Goal: Communication & Community: Answer question/provide support

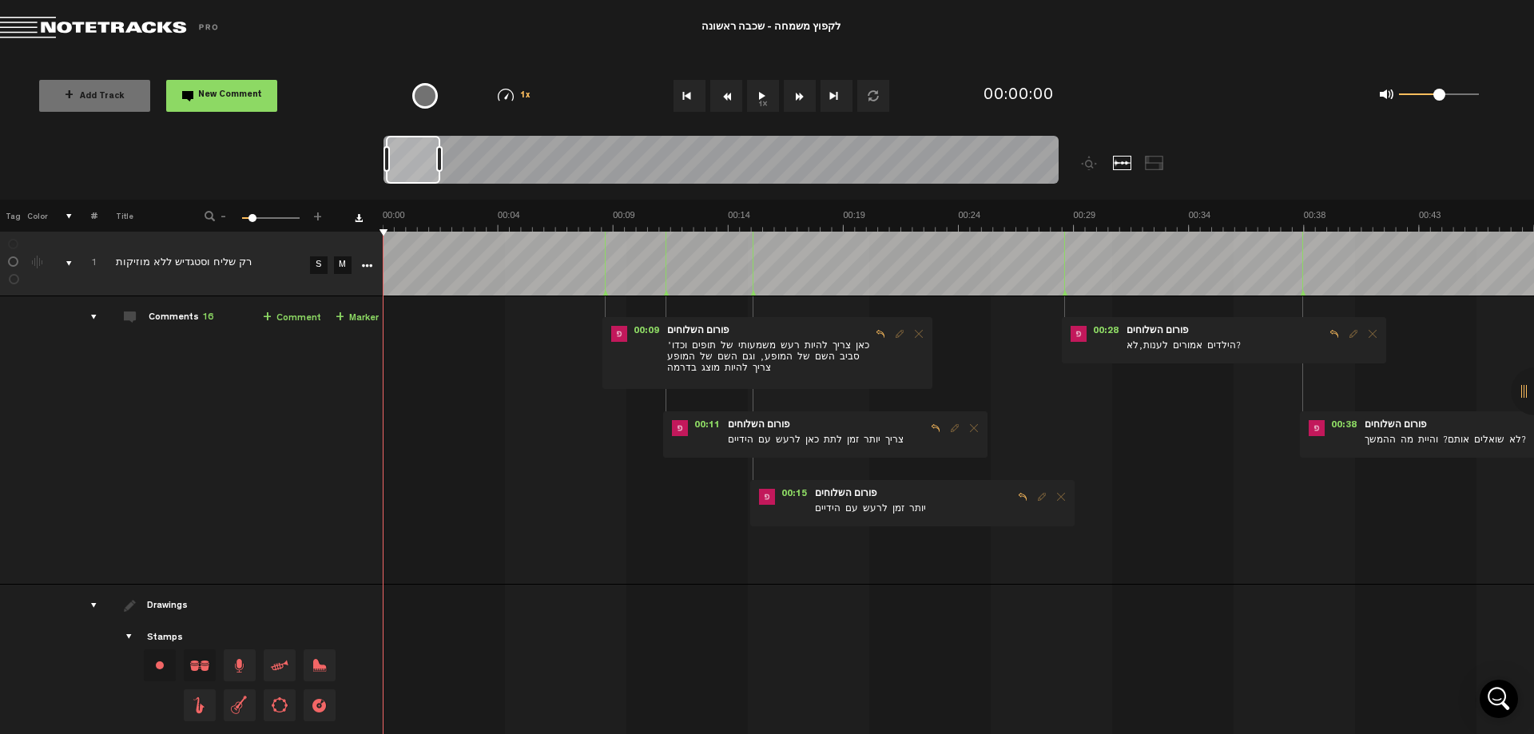
click at [754, 97] on button "1x" at bounding box center [763, 96] width 32 height 32
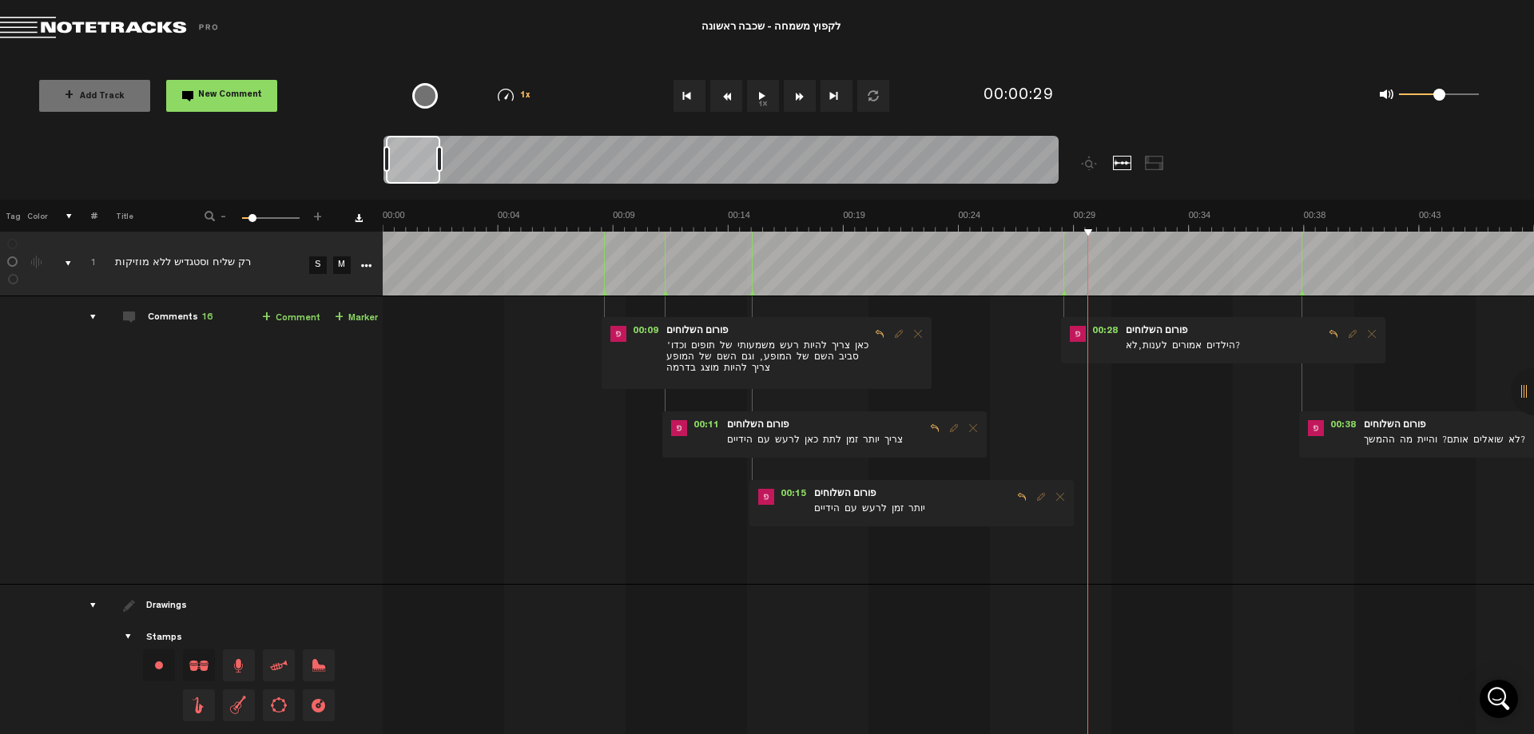
click at [1148, 352] on span "הילדים אמורים לענות,לא?" at bounding box center [1224, 348] width 200 height 18
click at [1324, 332] on span "Reply to comment" at bounding box center [1333, 333] width 19 height 11
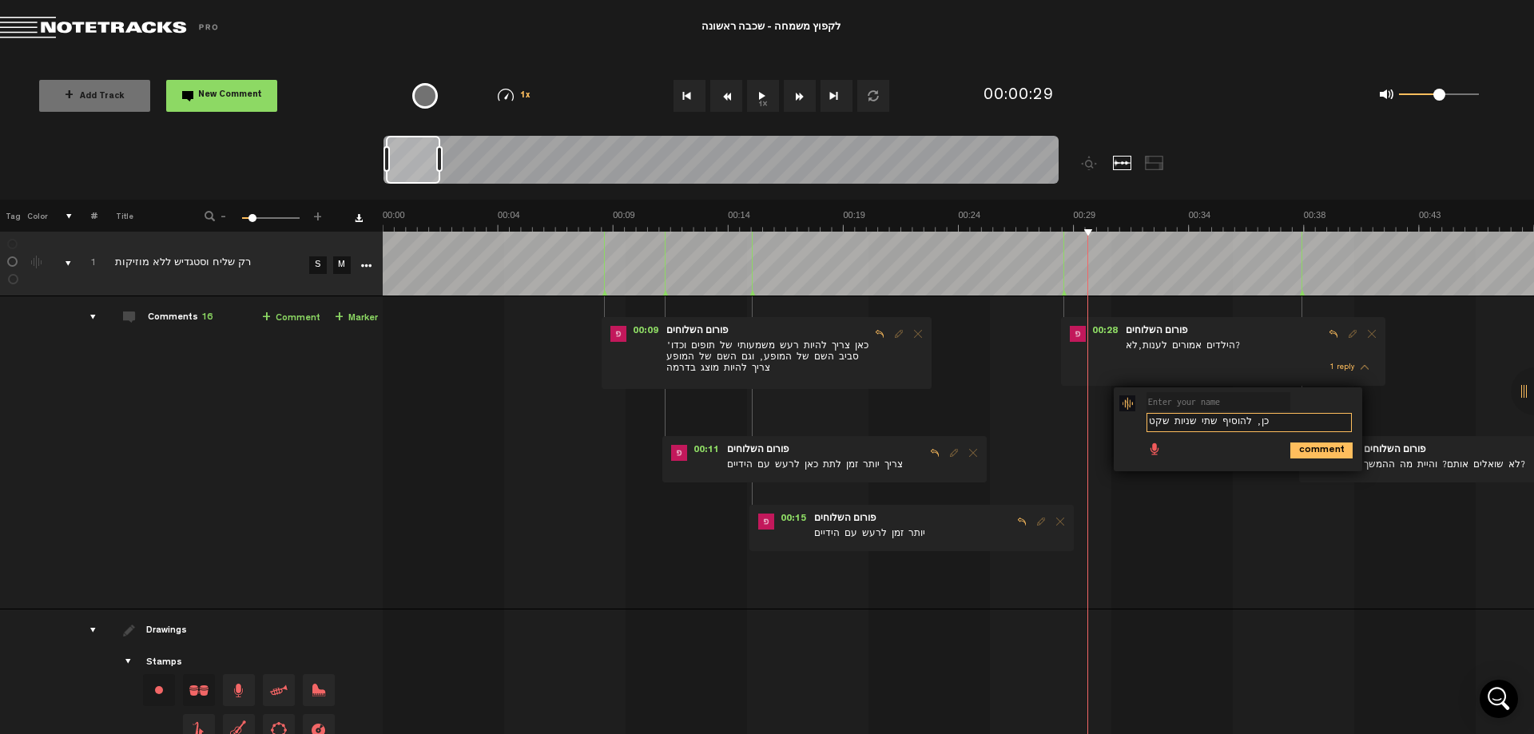
type textarea "כן, להוסיף שתי שניות שקט"
click at [1303, 447] on icon "comment" at bounding box center [1321, 451] width 62 height 16
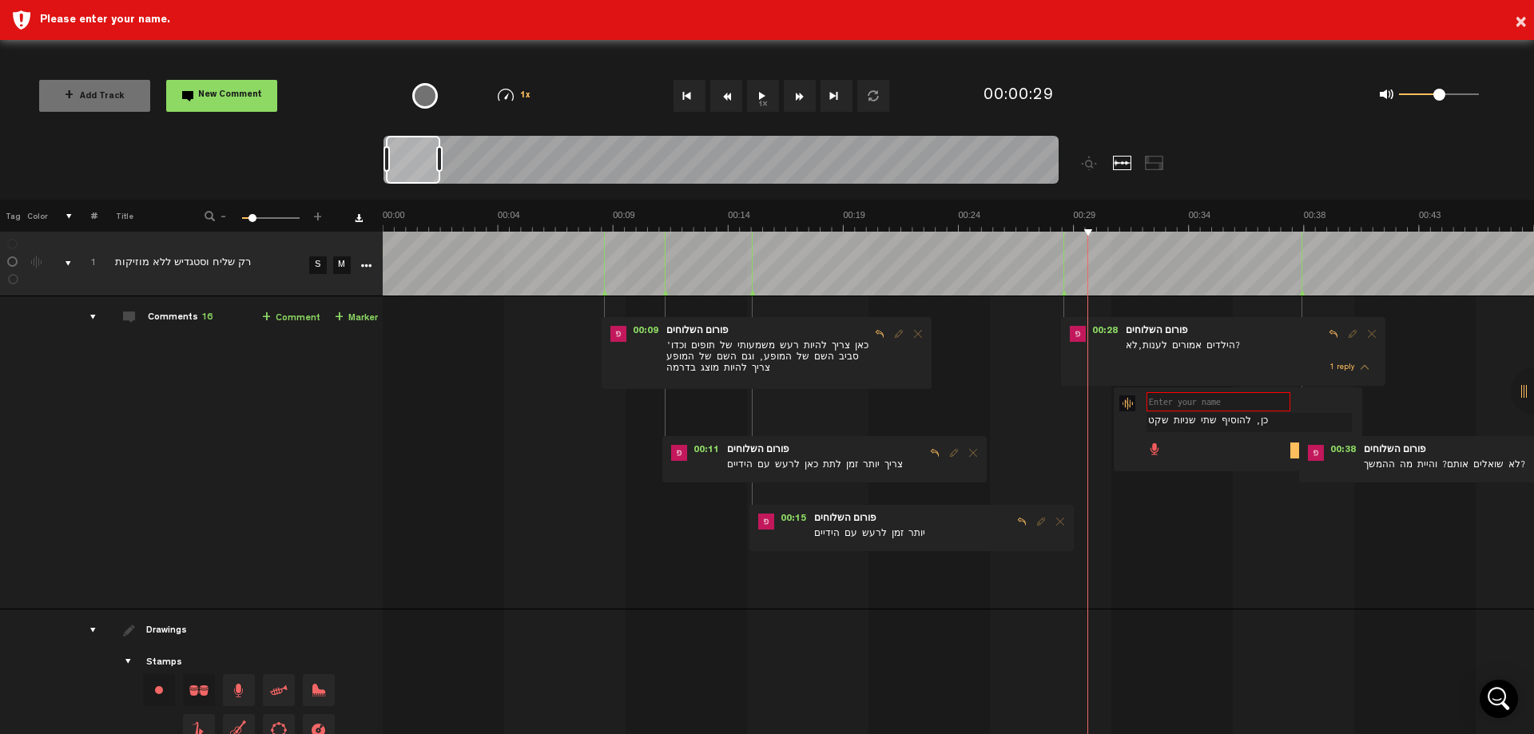
click at [1215, 402] on input "text" at bounding box center [1219, 401] width 144 height 19
type input "מתן"
drag, startPoint x: 1274, startPoint y: 229, endPoint x: 1189, endPoint y: 229, distance: 85.5
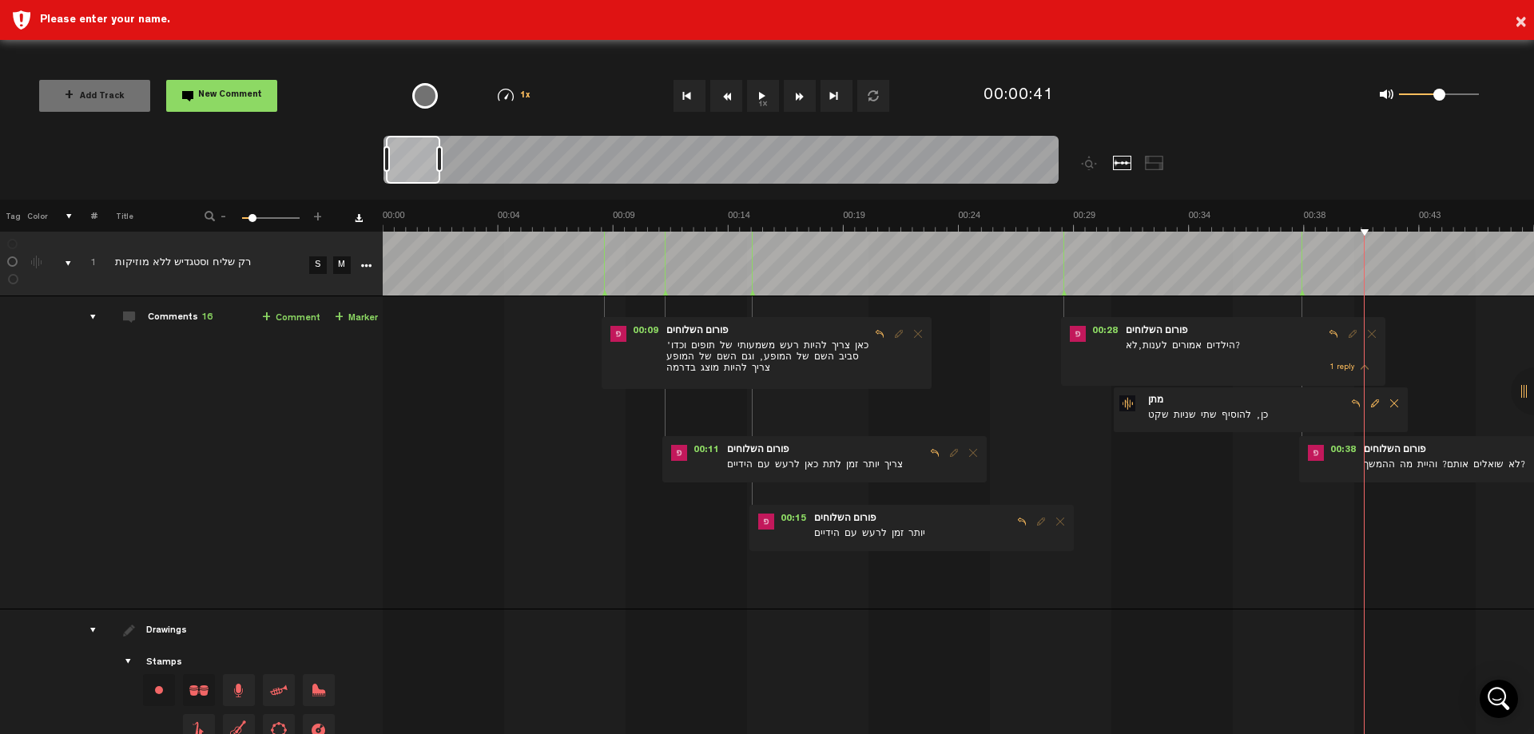
click at [1433, 457] on form "לא שואלים אותם? והיית מה ההמשך?" at bounding box center [1462, 460] width 200 height 30
click at [1441, 457] on form "לא שואלים אותם? והיית מה ההמשך?" at bounding box center [1462, 460] width 200 height 30
click at [1428, 454] on form "לא שואלים אותם? והיית מה ההמשך?" at bounding box center [1462, 460] width 200 height 30
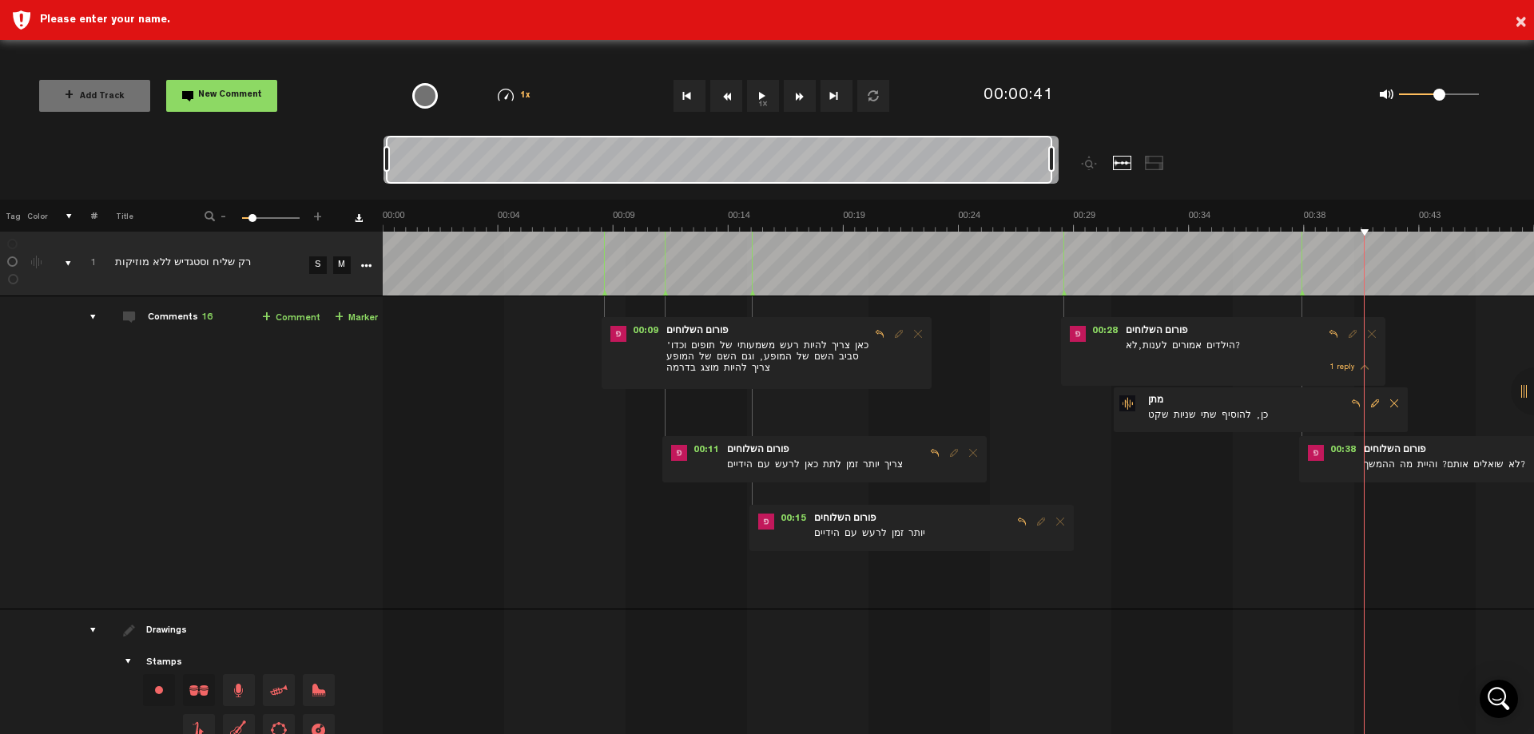
drag, startPoint x: 439, startPoint y: 162, endPoint x: 1063, endPoint y: 152, distance: 624.9
click at [1063, 152] on div at bounding box center [806, 168] width 844 height 64
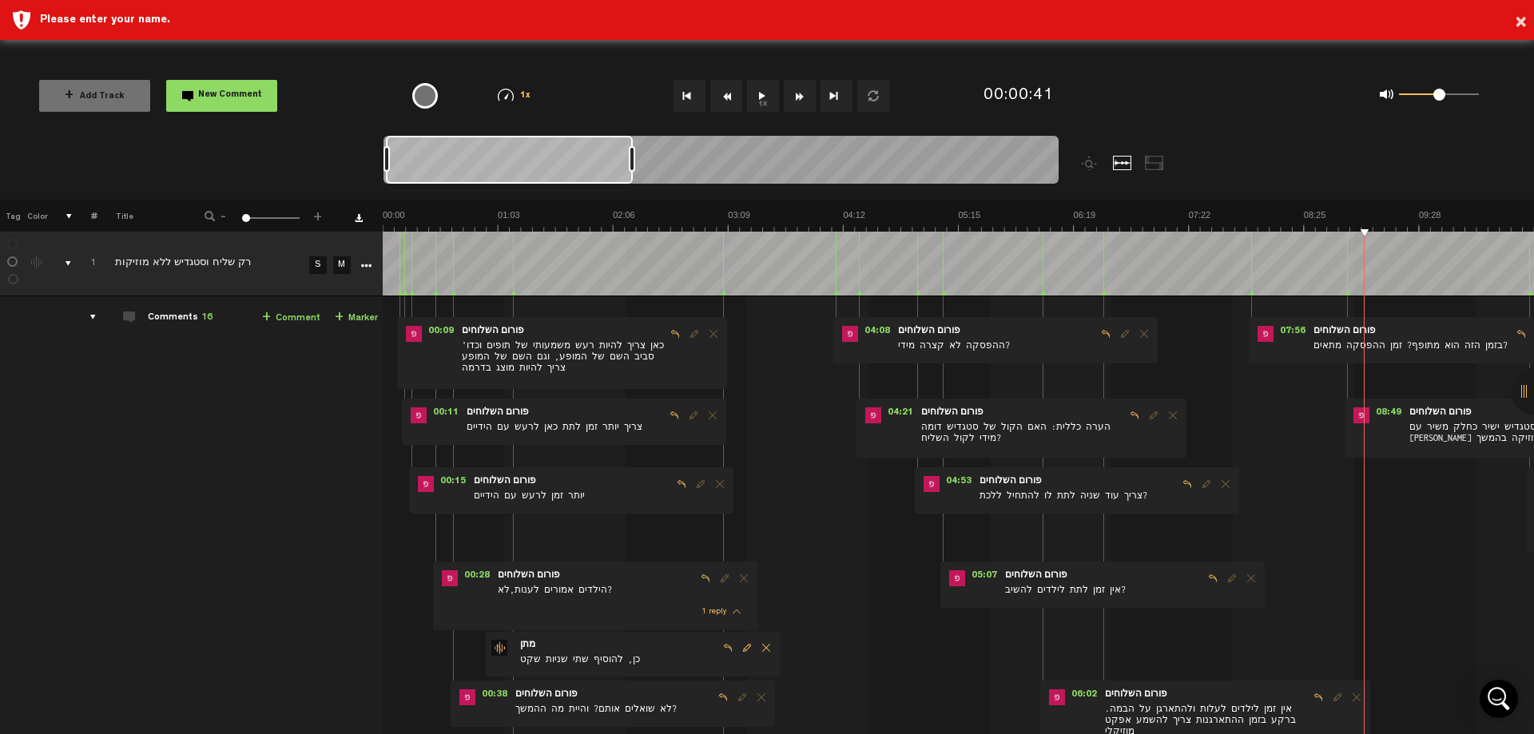
drag, startPoint x: 1050, startPoint y: 159, endPoint x: 630, endPoint y: 173, distance: 419.7
click at [630, 173] on div at bounding box center [721, 163] width 675 height 54
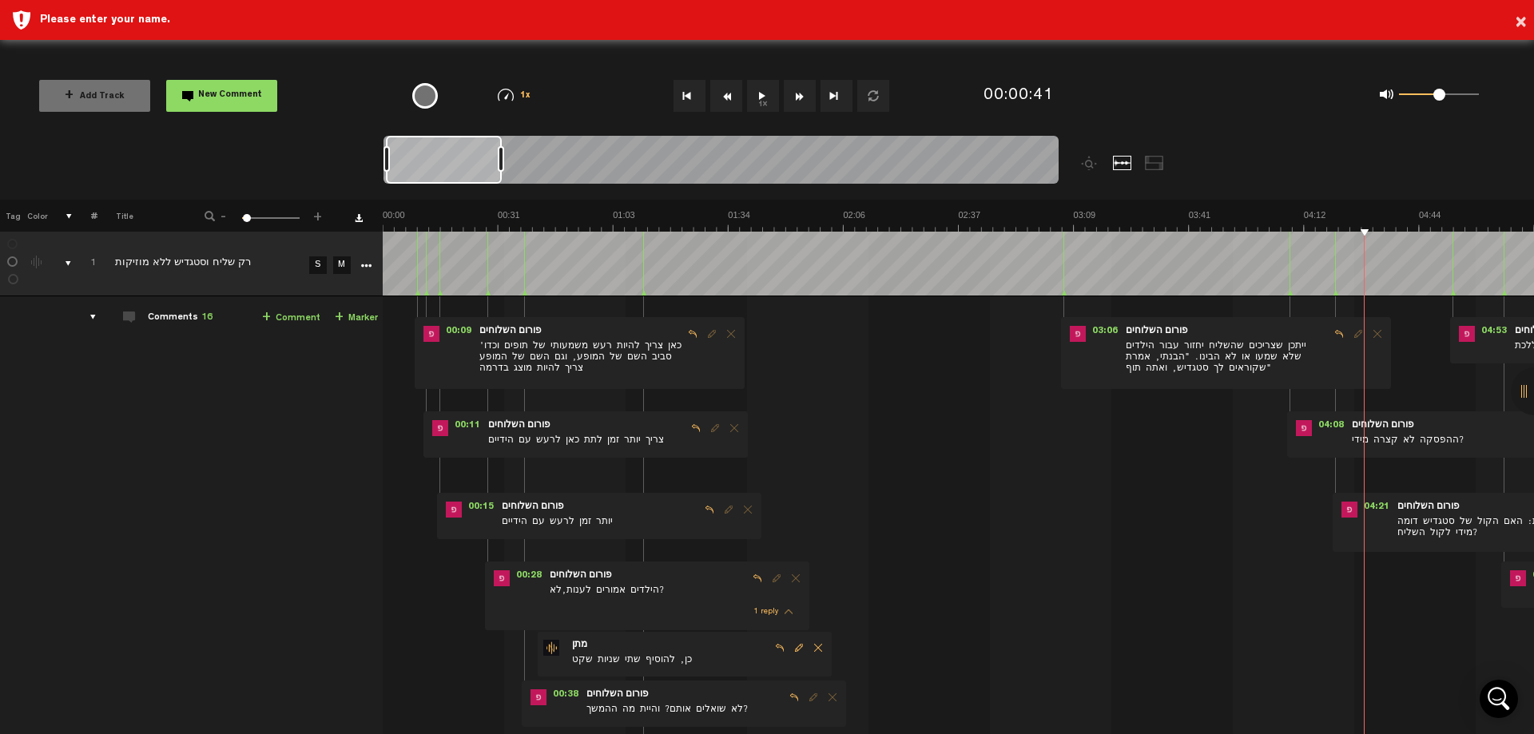
drag, startPoint x: 634, startPoint y: 161, endPoint x: 503, endPoint y: 162, distance: 131.0
click at [503, 162] on div at bounding box center [501, 159] width 6 height 26
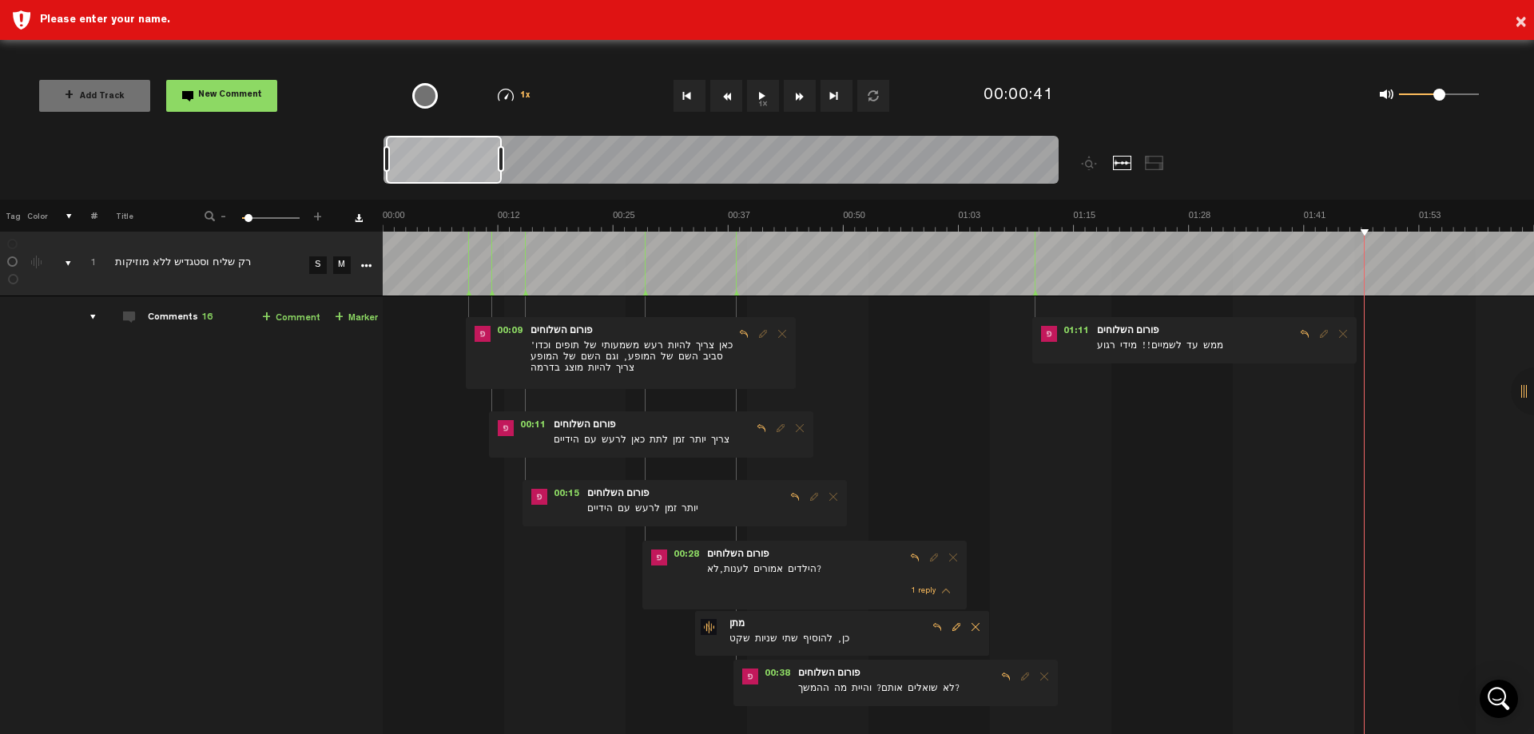
click at [808, 692] on span "לא שואלים אותם? והיית מה ההמשך?" at bounding box center [897, 691] width 200 height 18
click at [996, 677] on span "Reply to comment" at bounding box center [1005, 676] width 19 height 11
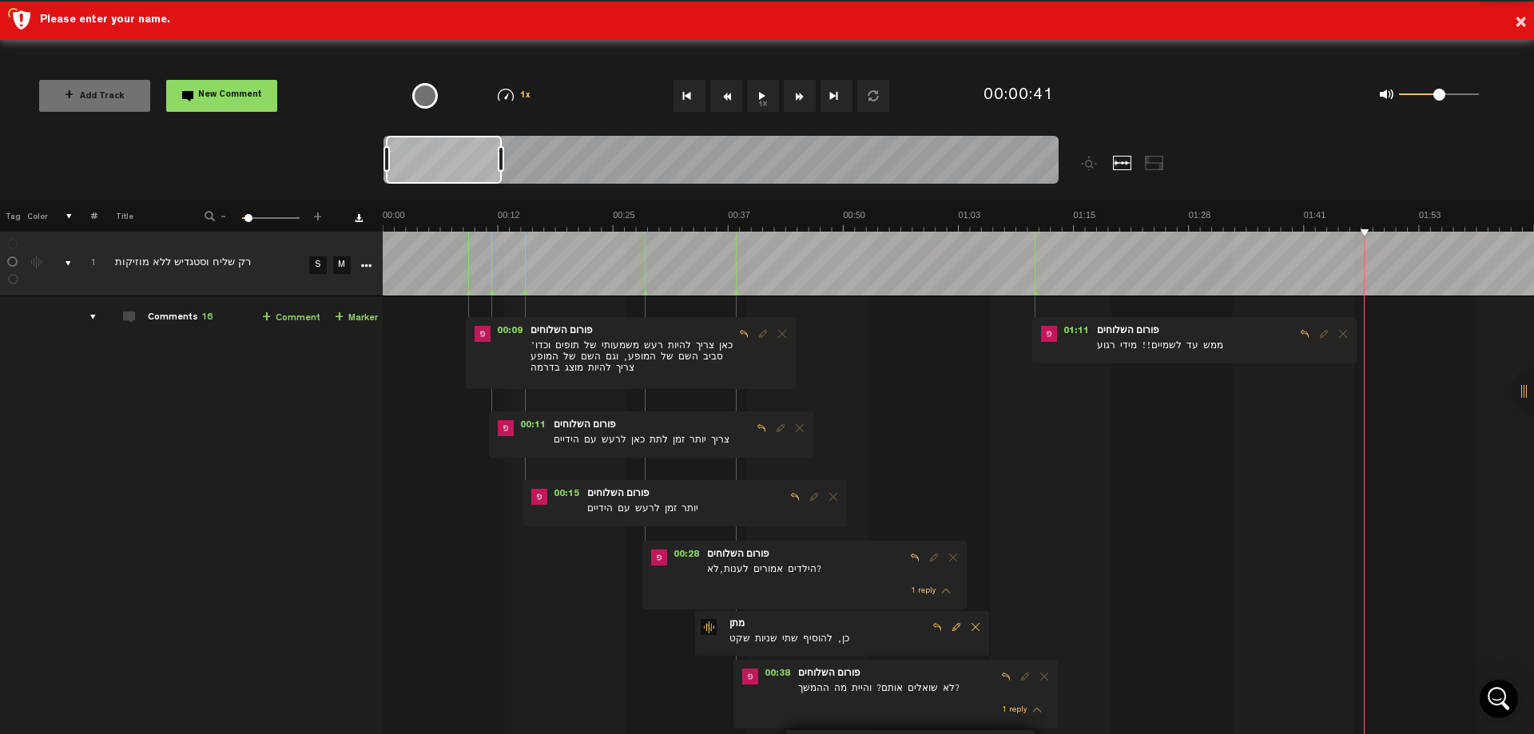
scroll to position [303, 13]
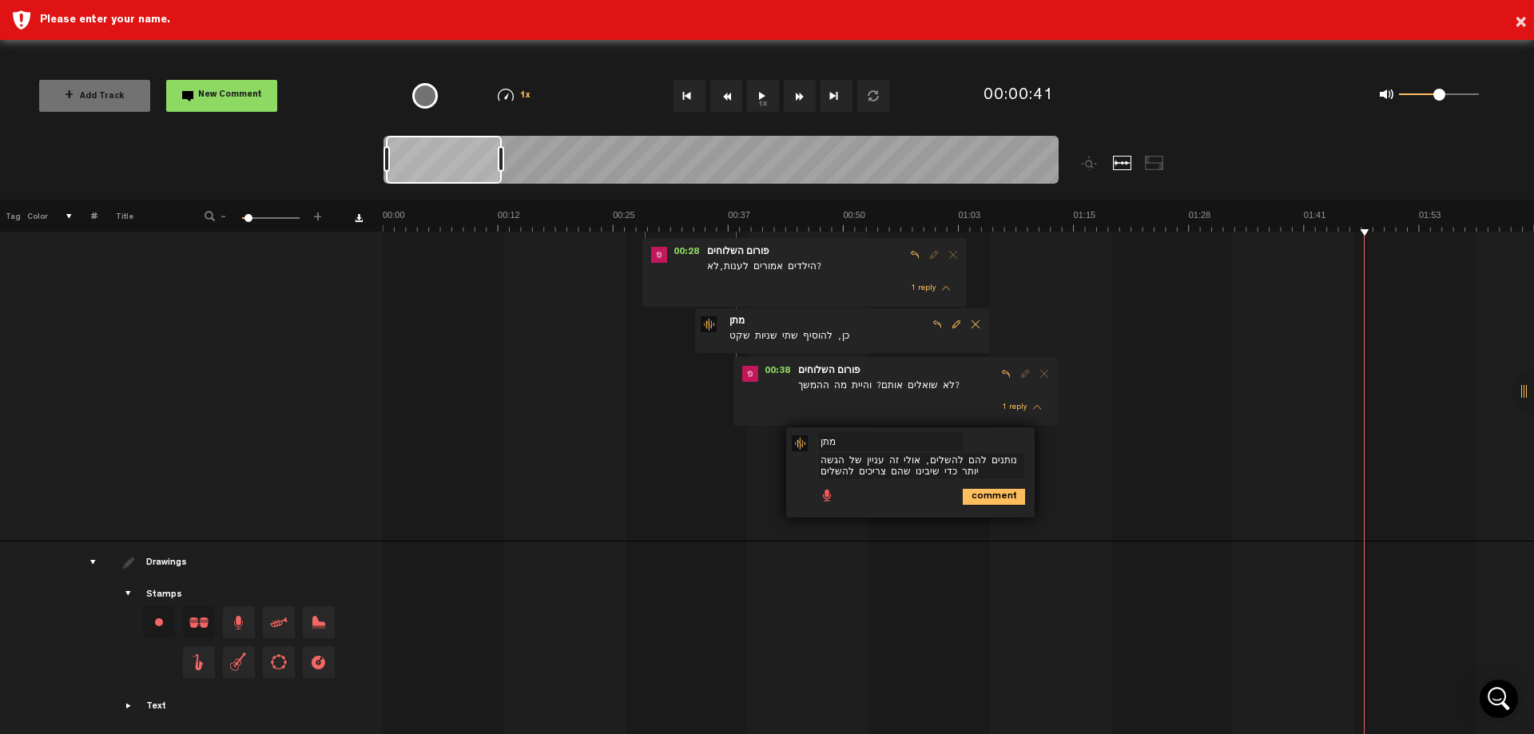
type textarea "נותנים להם להשלים, אולי זה עניין של הגשה יותר כדי שיבינו שהם צריכים להשלים"
click at [970, 500] on icon "comment" at bounding box center [994, 497] width 62 height 16
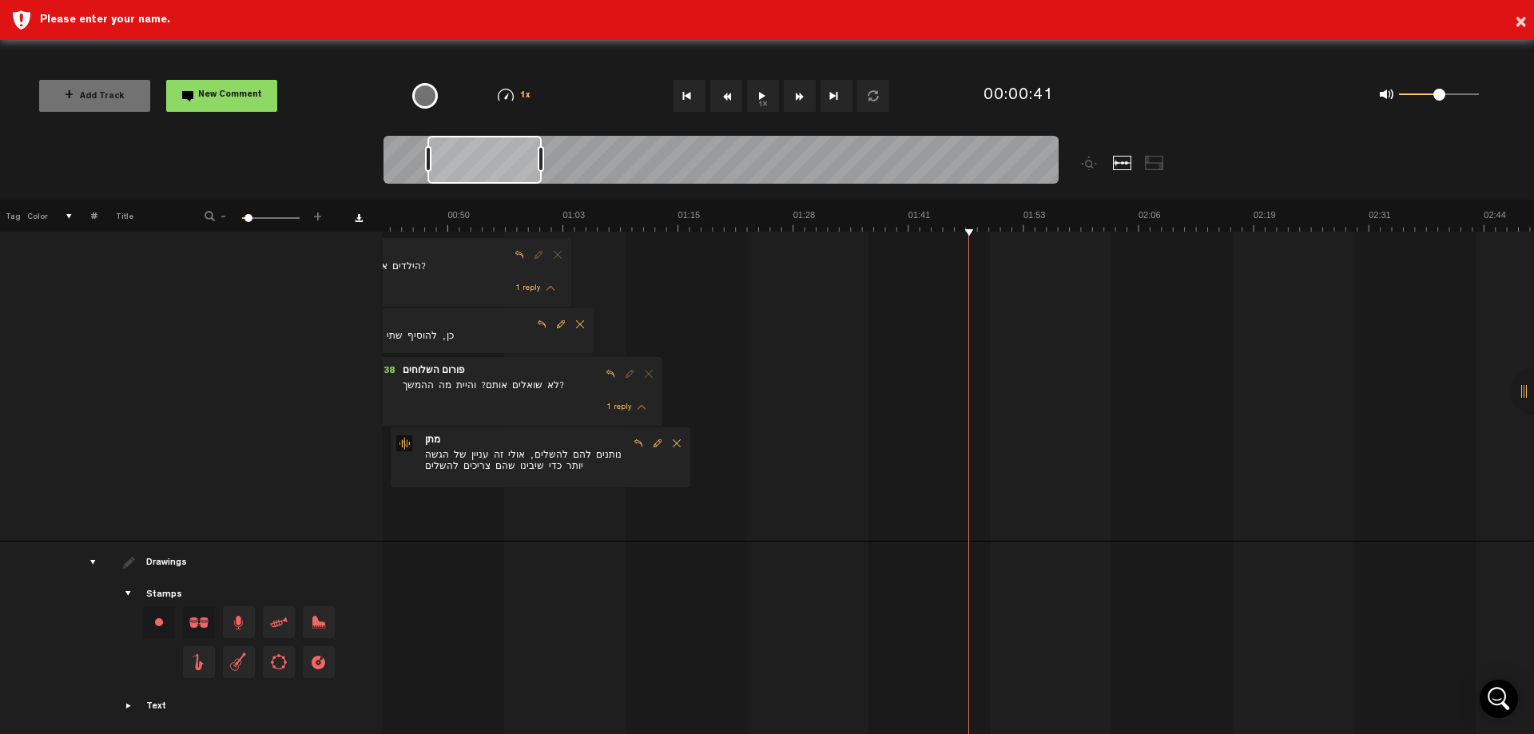
scroll to position [0, 334]
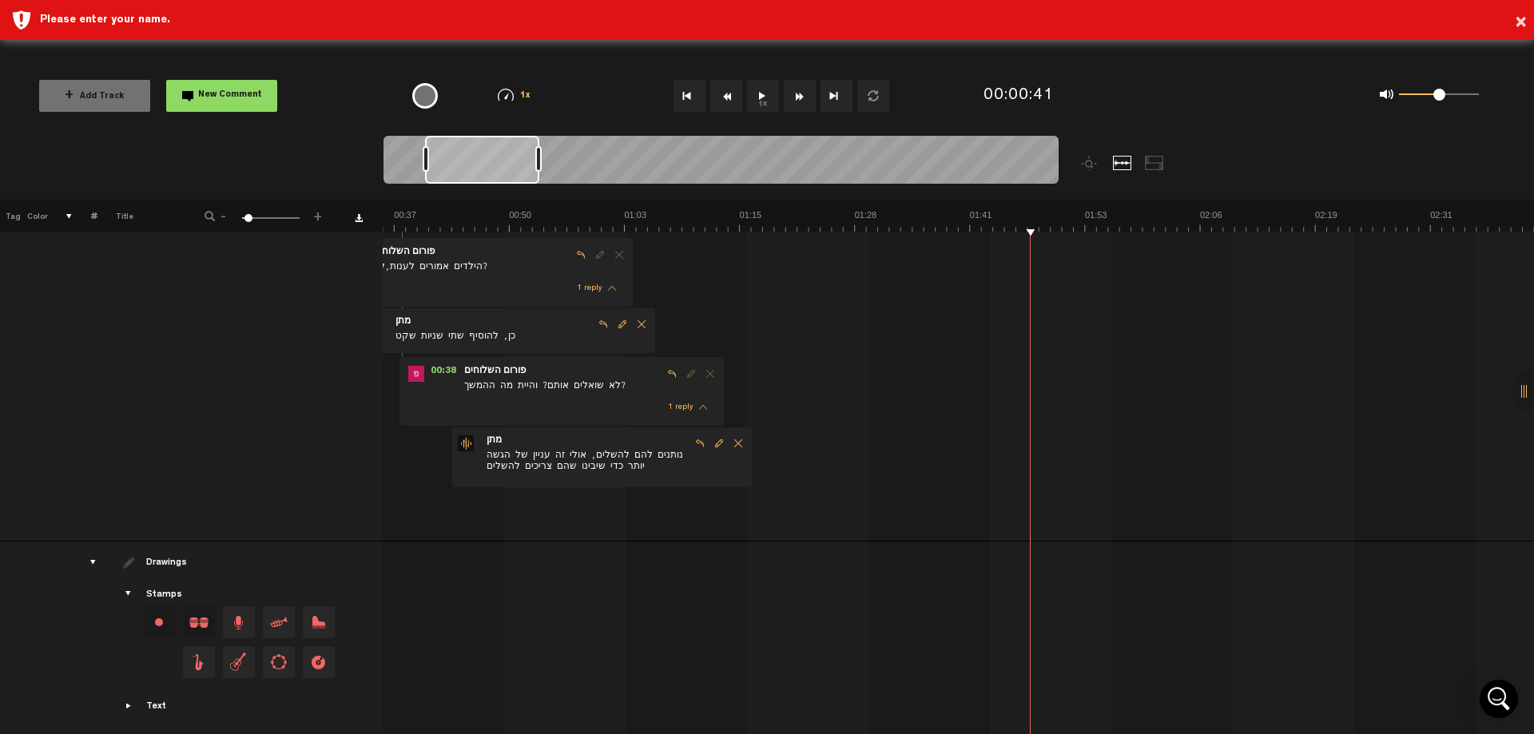
drag, startPoint x: 452, startPoint y: 164, endPoint x: 491, endPoint y: 171, distance: 39.8
click at [491, 171] on div at bounding box center [482, 160] width 114 height 48
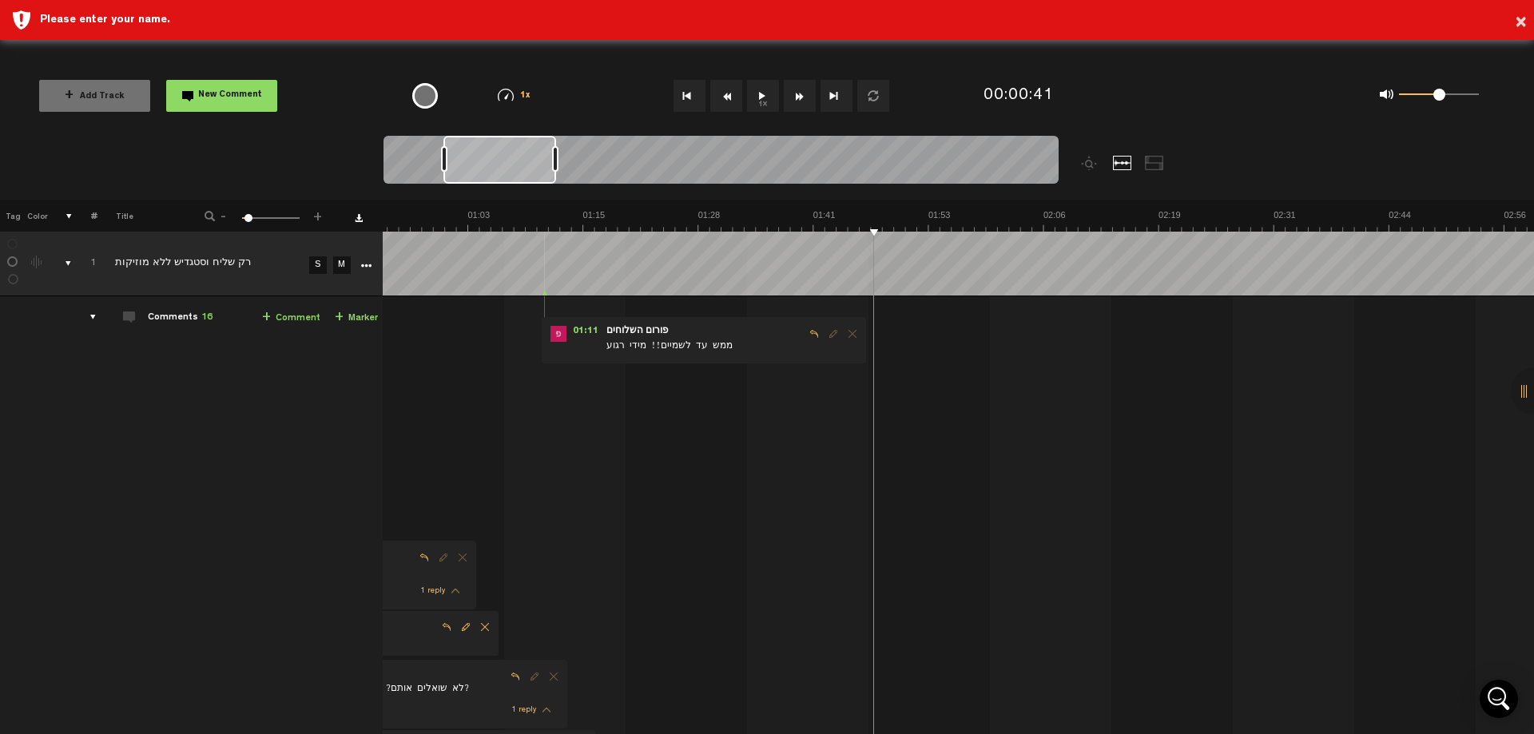
scroll to position [0, 491]
drag, startPoint x: 465, startPoint y: 165, endPoint x: 483, endPoint y: 169, distance: 18.8
click at [483, 169] on div at bounding box center [499, 160] width 113 height 48
click at [630, 352] on span "ממש עד לשמיים!! מידי רגוע" at bounding box center [705, 348] width 200 height 18
click at [805, 335] on span "Reply to comment" at bounding box center [814, 333] width 19 height 11
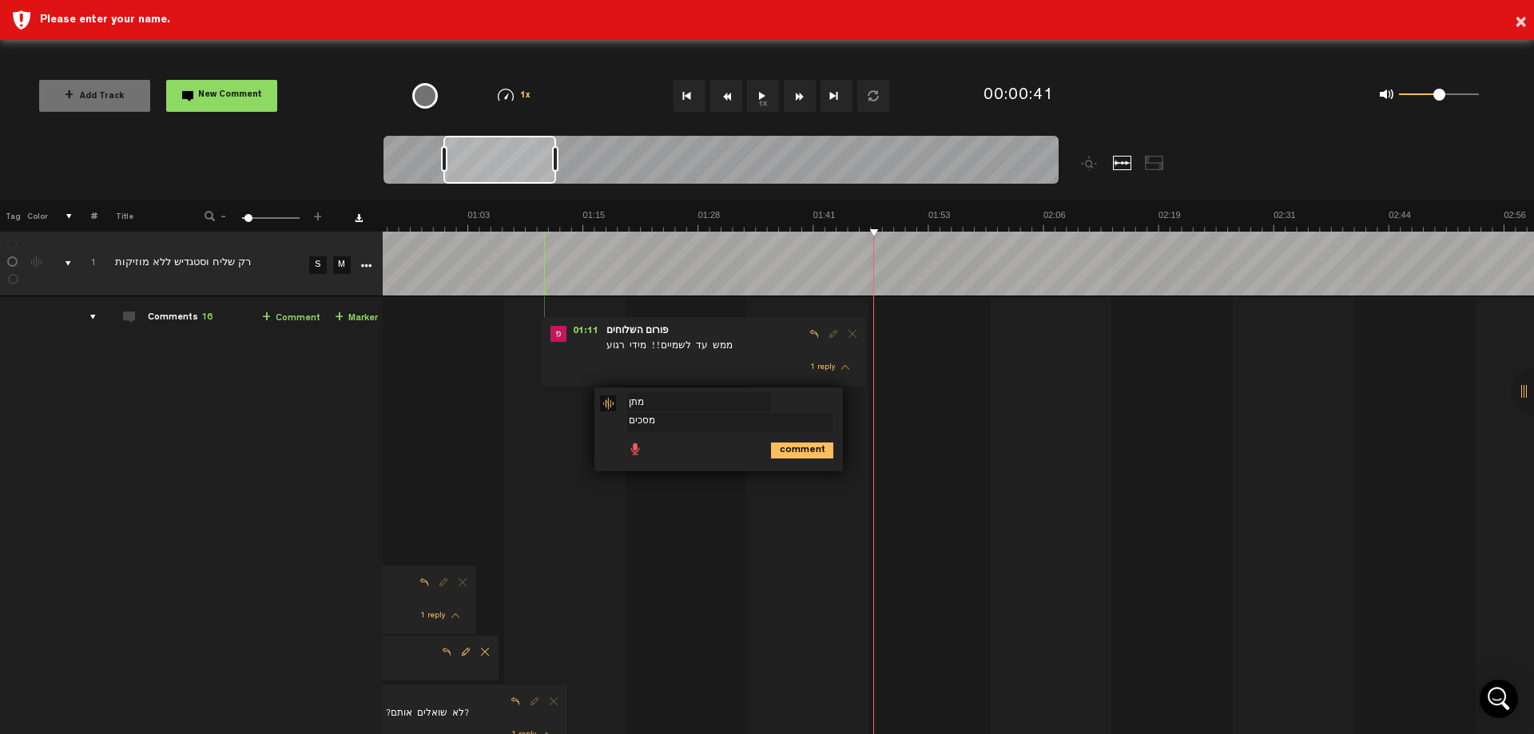
type textarea "מסכים"
click at [773, 444] on icon "comment" at bounding box center [802, 451] width 62 height 16
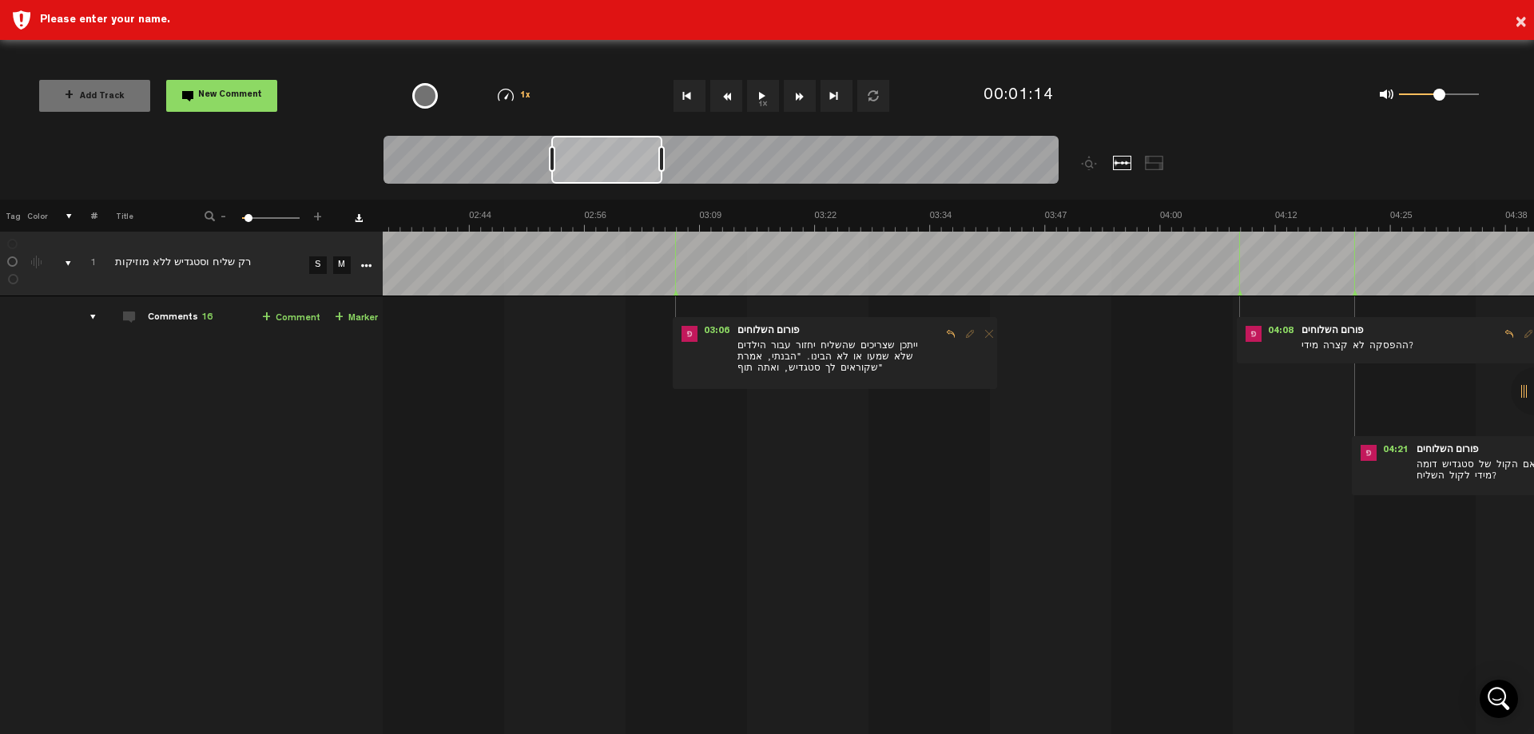
scroll to position [0, 1431]
drag, startPoint x: 505, startPoint y: 162, endPoint x: 615, endPoint y: 195, distance: 115.0
click at [615, 195] on div at bounding box center [806, 168] width 844 height 64
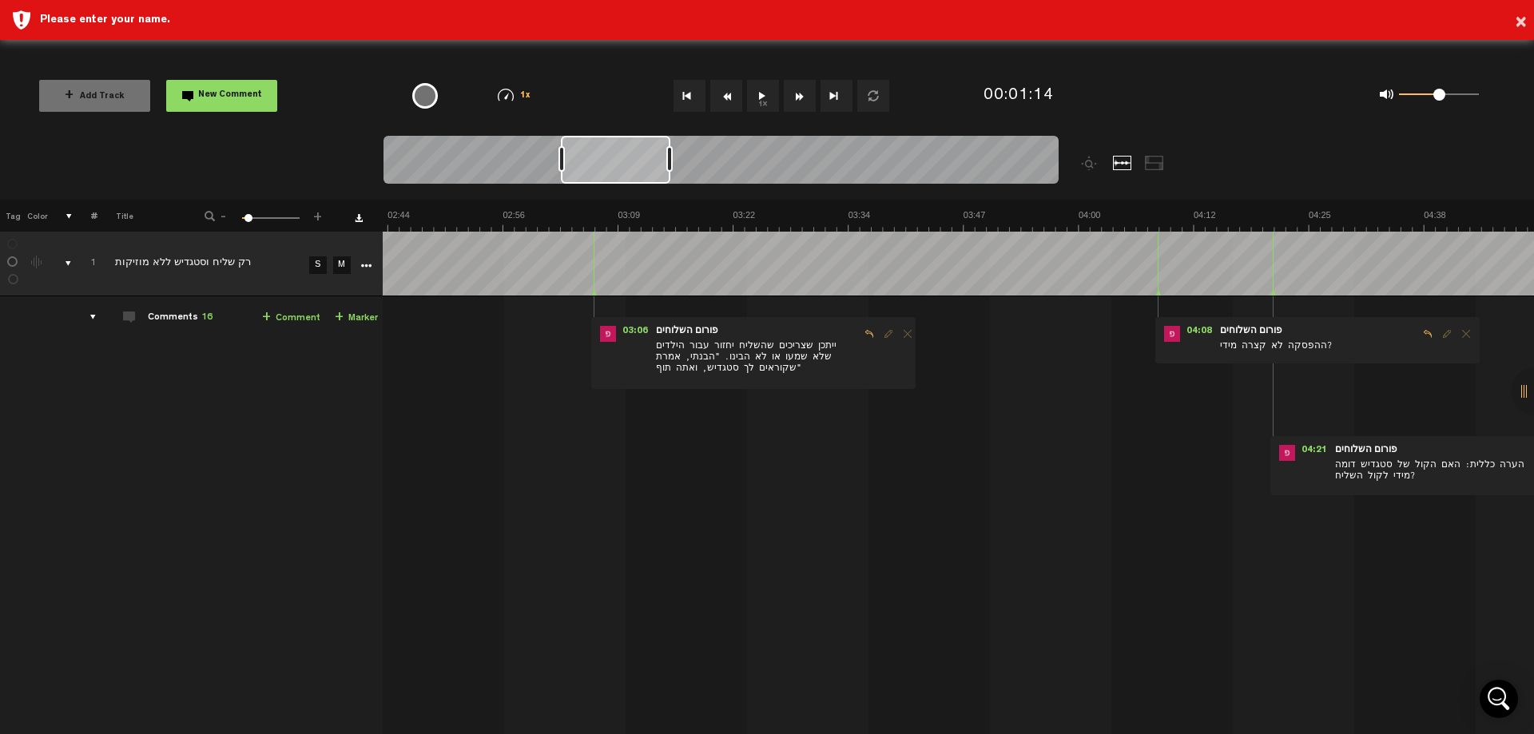
click at [630, 169] on div at bounding box center [615, 160] width 109 height 48
click at [880, 335] on span "Reply to comment" at bounding box center [889, 333] width 19 height 11
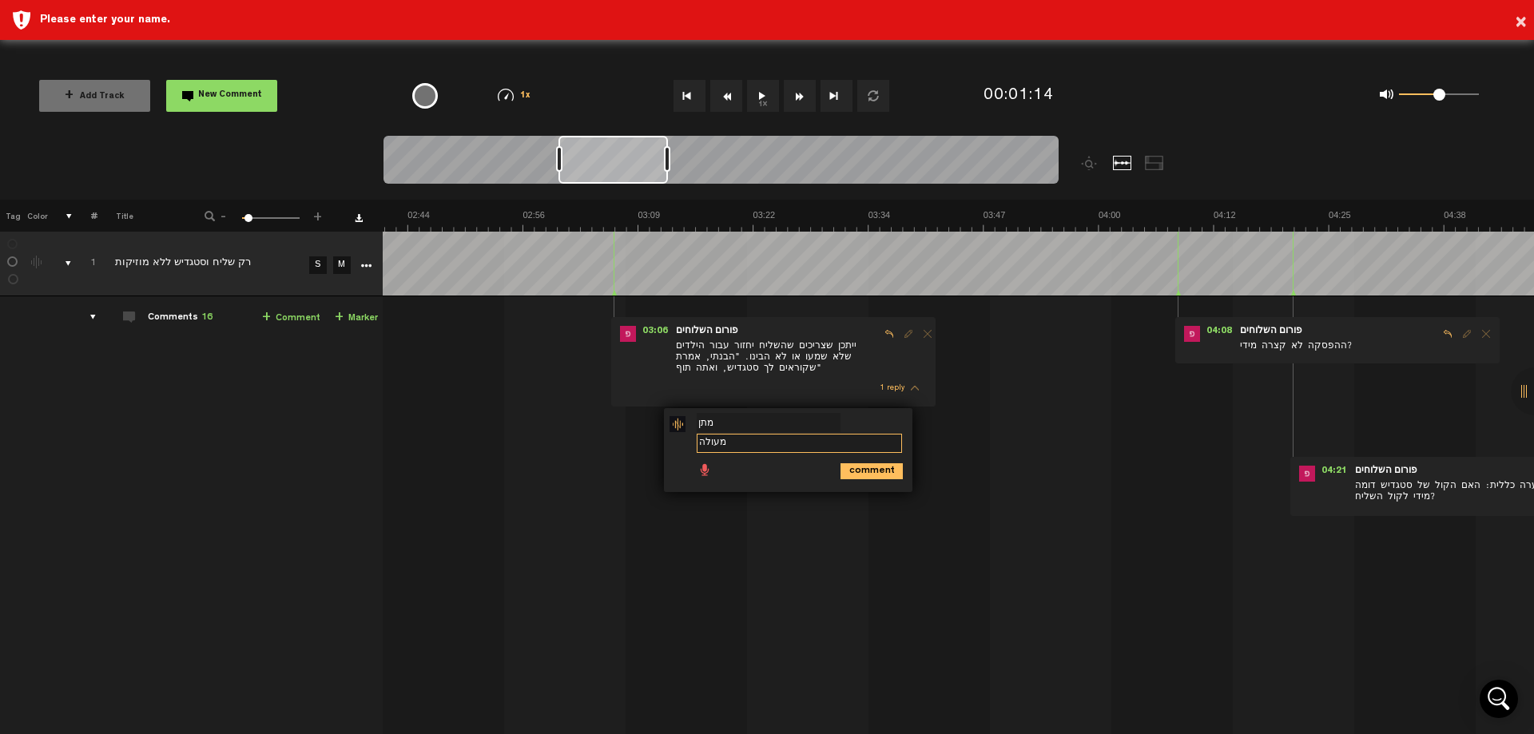
drag, startPoint x: 767, startPoint y: 450, endPoint x: 659, endPoint y: 447, distance: 107.9
click at [664, 447] on div "- • : "מעולה" מתן מתן מתן מעולה מעולה comment" at bounding box center [788, 450] width 248 height 84
type textarea "אוקיי"
click at [867, 468] on icon "comment" at bounding box center [872, 471] width 62 height 16
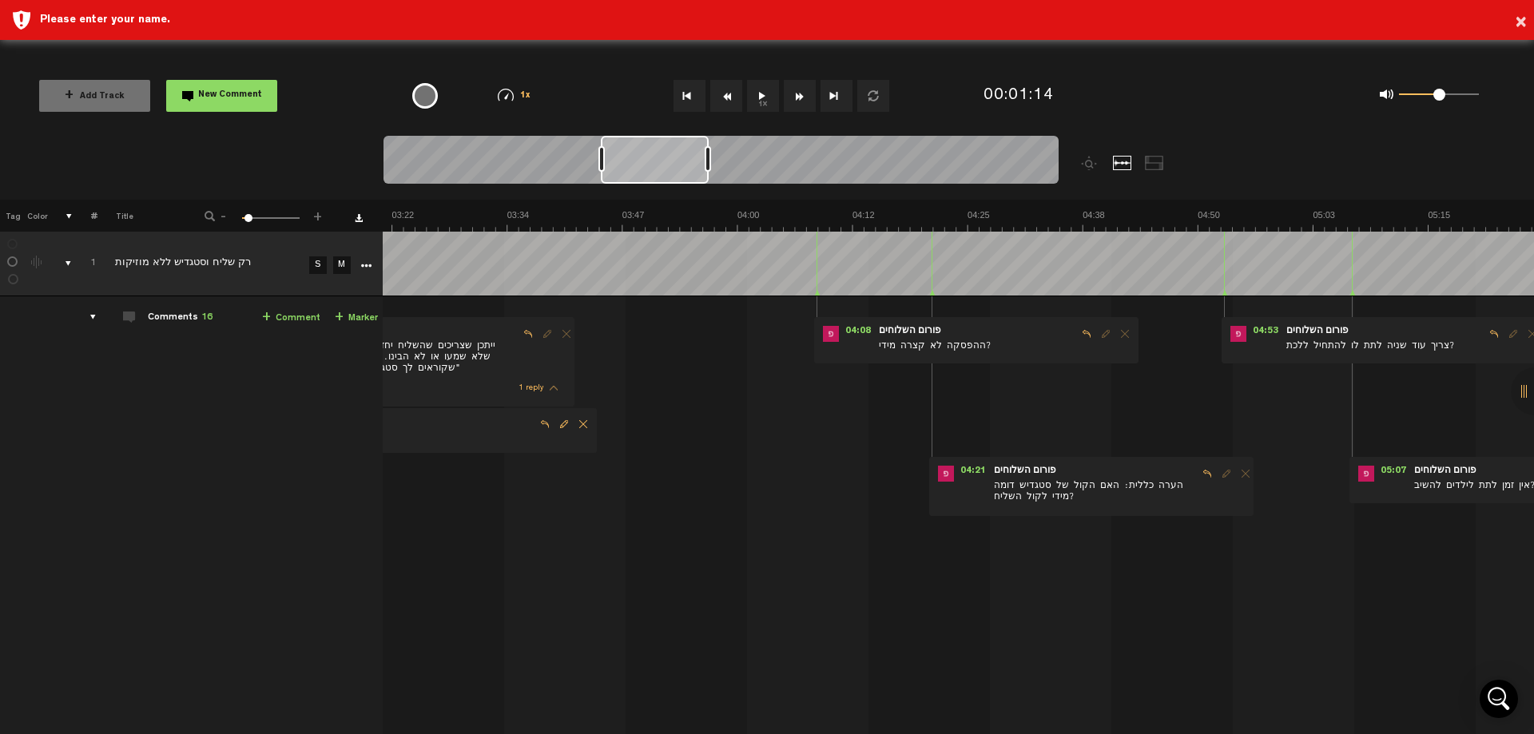
drag, startPoint x: 614, startPoint y: 165, endPoint x: 704, endPoint y: 188, distance: 93.2
click at [661, 165] on div at bounding box center [655, 160] width 108 height 48
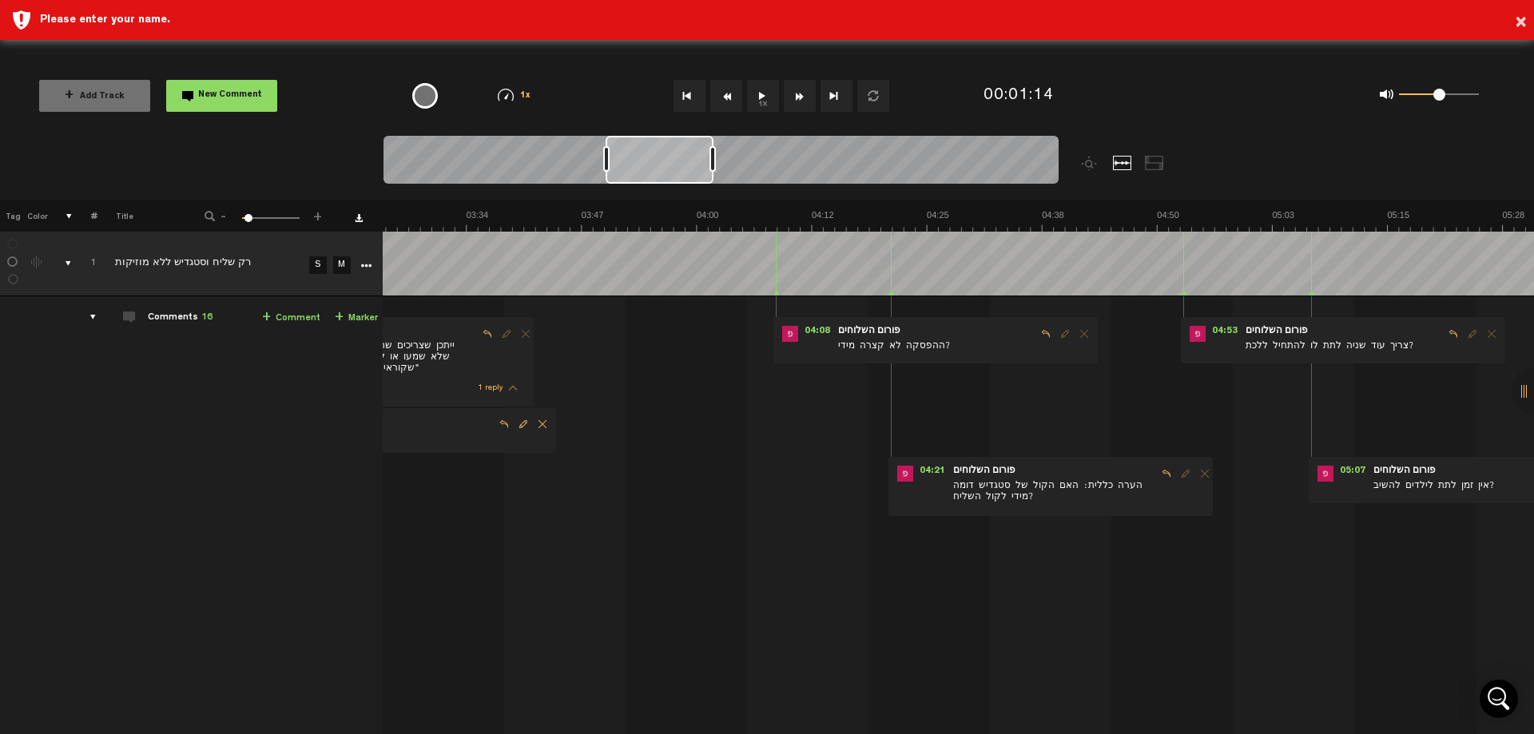
scroll to position [0, 1874]
click at [735, 225] on img at bounding box center [1387, 220] width 5757 height 22
click at [1036, 332] on span "Reply to comment" at bounding box center [1045, 333] width 19 height 11
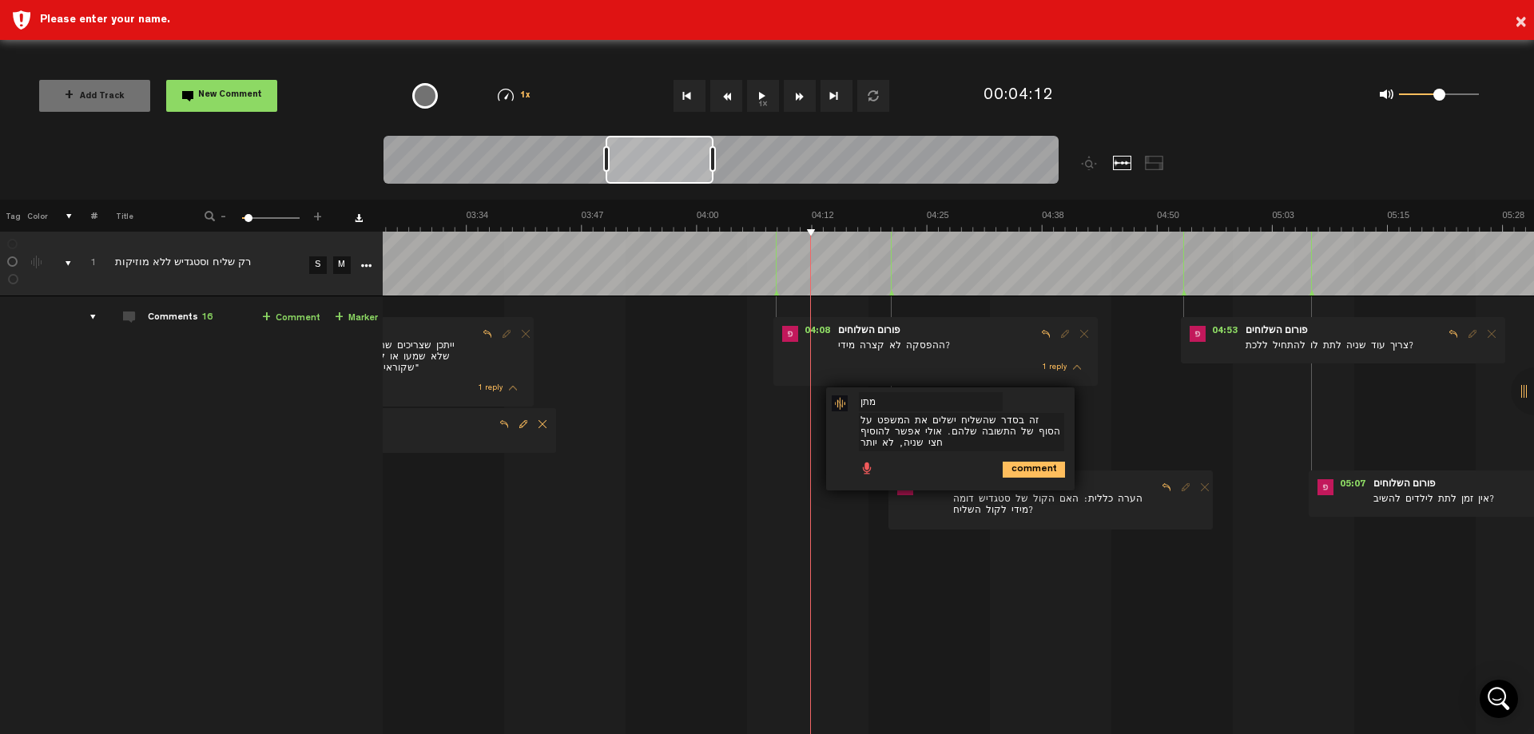
type textarea "זה בסדר שהשליח ישלים את המשפט על הסוף של התשובה שלהם. אולי אפשר להוסיף חצי שניה…"
click at [1033, 466] on icon "comment" at bounding box center [1034, 470] width 62 height 16
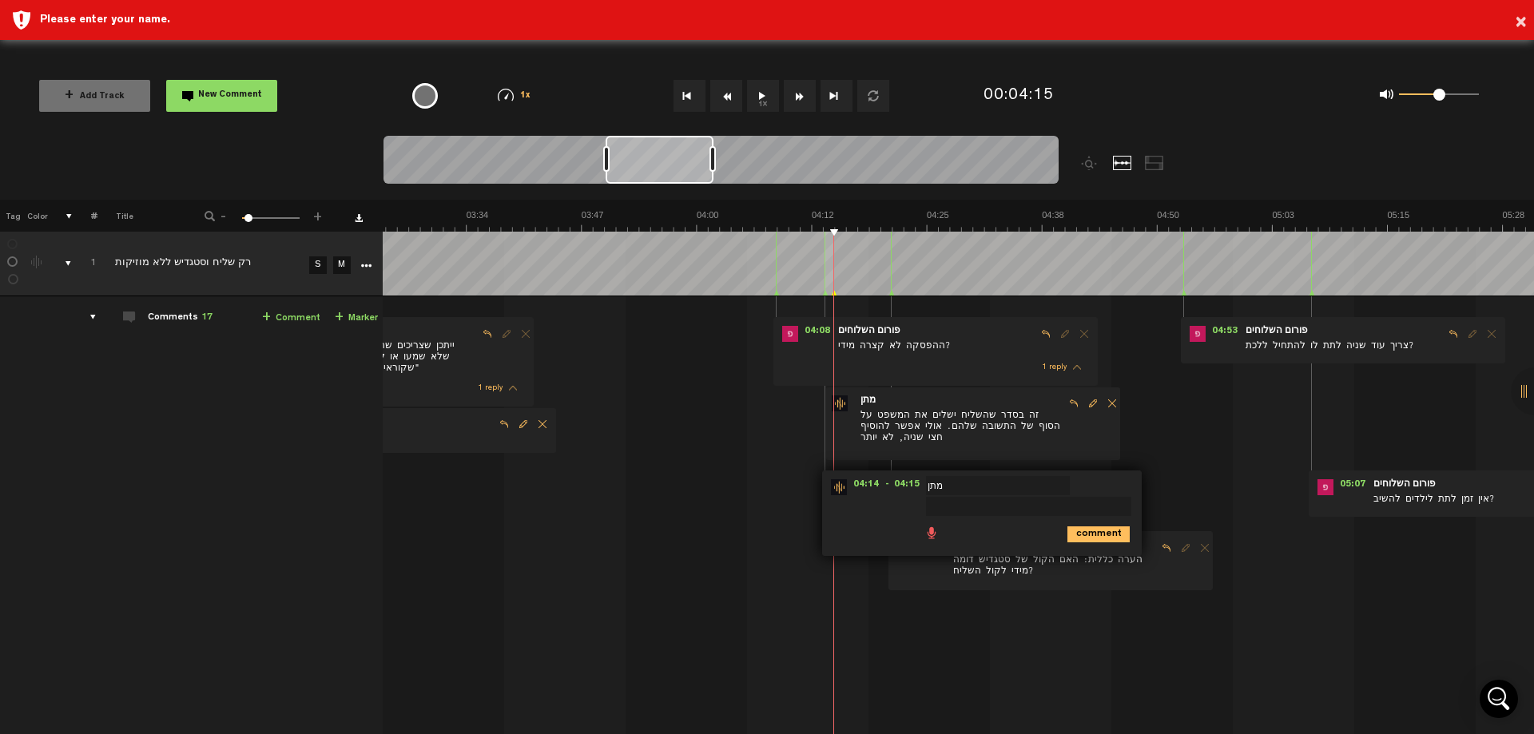
click at [745, 519] on td "1 רק שליח וסטגדיש ללא מוזיקות S M רק שליח וסטגדיש ללא מוזיקות by פורום השלוחים …" at bounding box center [958, 599] width 1151 height 607
drag, startPoint x: 875, startPoint y: 534, endPoint x: 856, endPoint y: 515, distance: 27.1
click at [863, 515] on div "04:14 - 04:15 • : "" מתן מתן מתן comment" at bounding box center [982, 513] width 320 height 85
drag, startPoint x: 853, startPoint y: 519, endPoint x: 841, endPoint y: 533, distance: 18.7
click at [841, 533] on div "comment" at bounding box center [984, 533] width 307 height 31
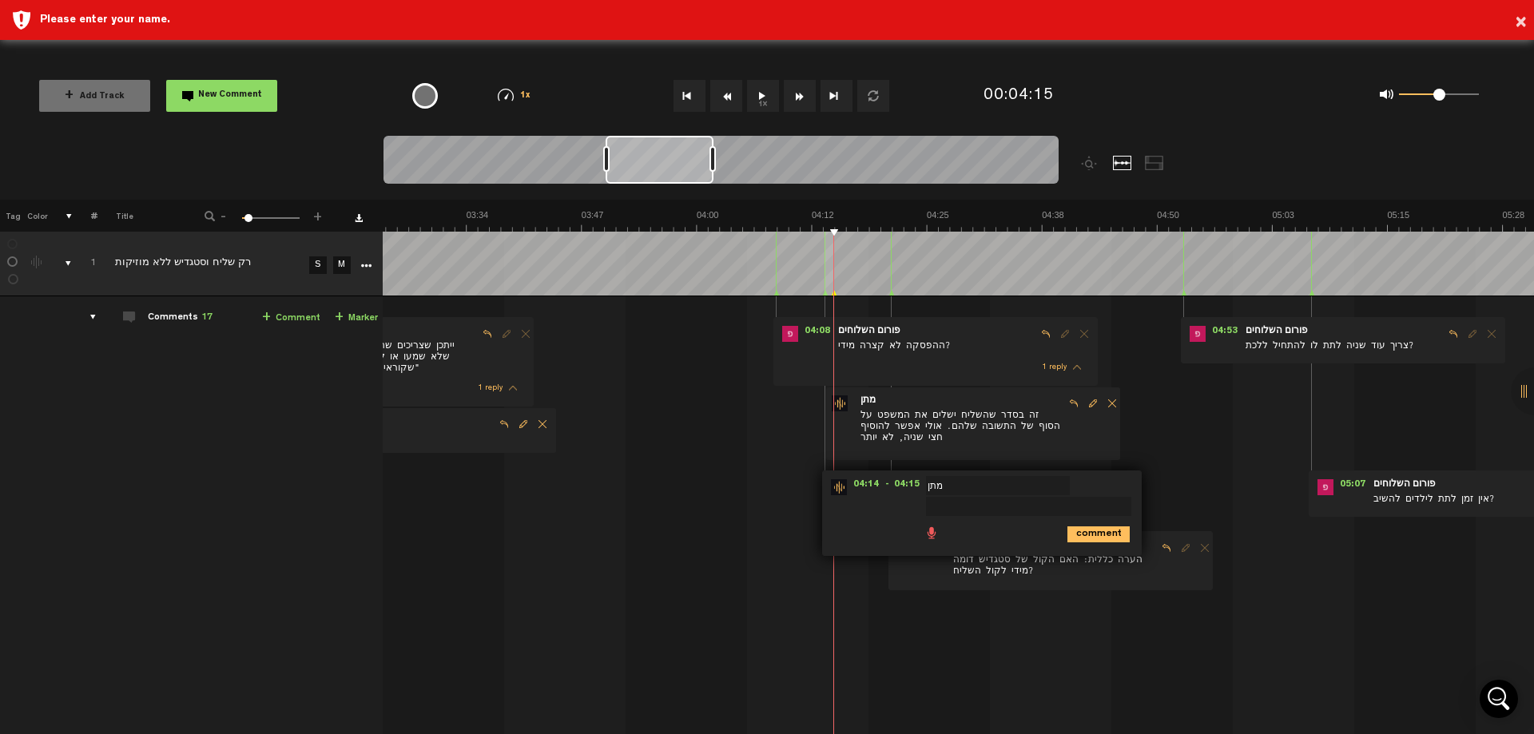
click at [980, 646] on td "1 רק שליח וסטגדיש ללא מוזיקות S M רק שליח וסטגדיש ללא מוזיקות by פורום השלוחים …" at bounding box center [958, 599] width 1151 height 607
click at [1092, 574] on span "הערה כללית: האם הקול של סטגדיש דומה מידי לקול השליח?" at bounding box center [1054, 568] width 205 height 30
click at [1074, 539] on icon "comment" at bounding box center [1098, 535] width 62 height 16
click at [1164, 488] on span "Delete comment" at bounding box center [1173, 487] width 19 height 11
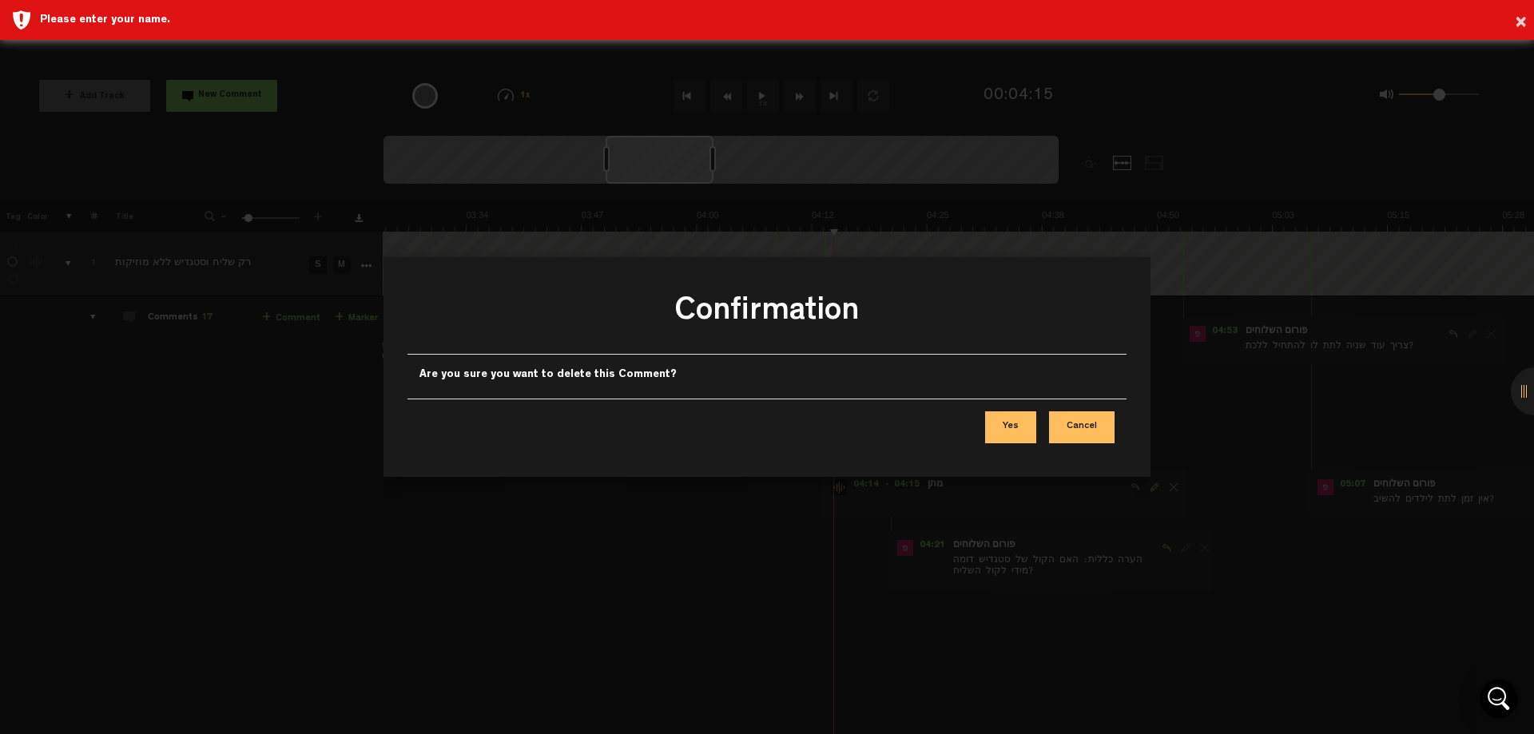
click at [1021, 423] on button "Yes" at bounding box center [1010, 427] width 51 height 32
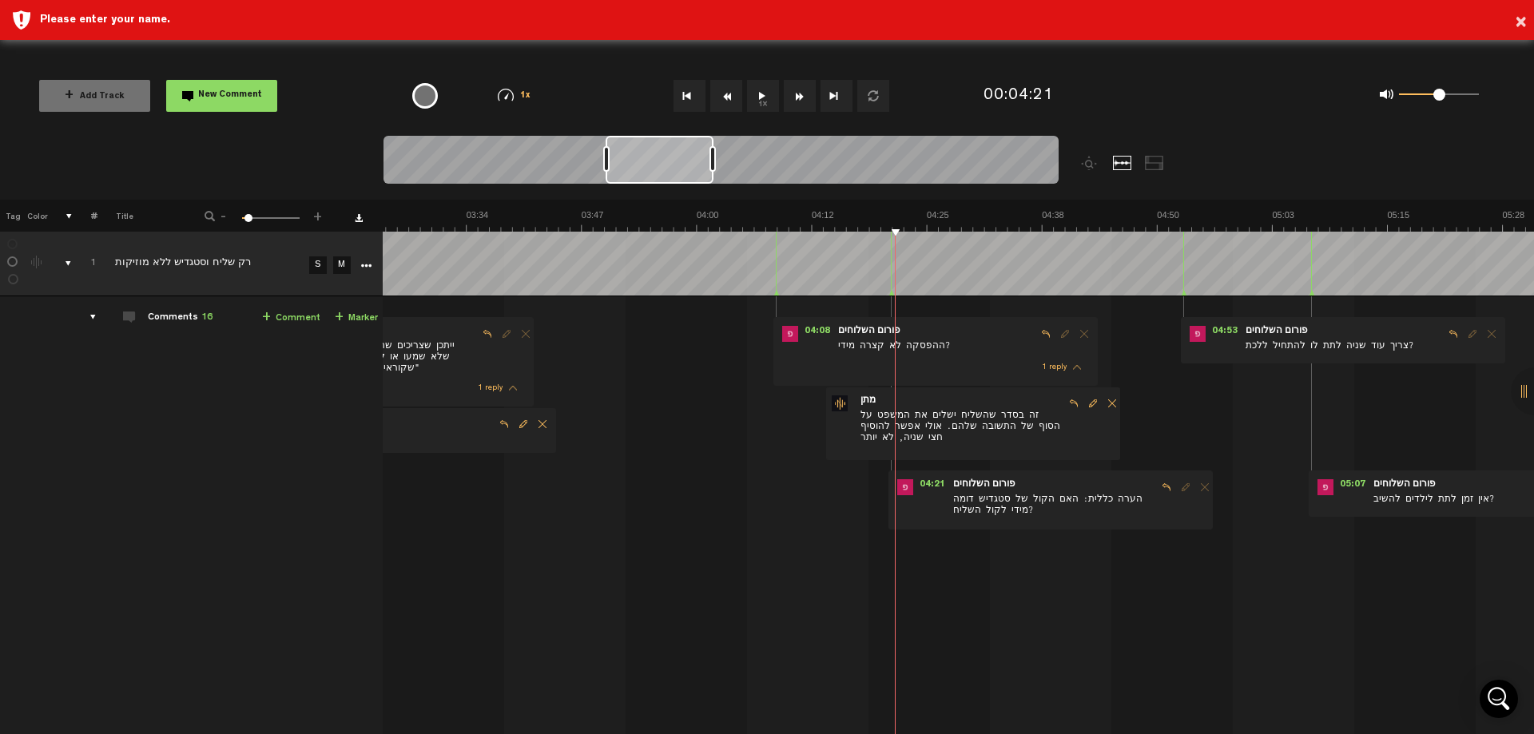
click at [1157, 488] on span "Reply to comment" at bounding box center [1166, 487] width 19 height 11
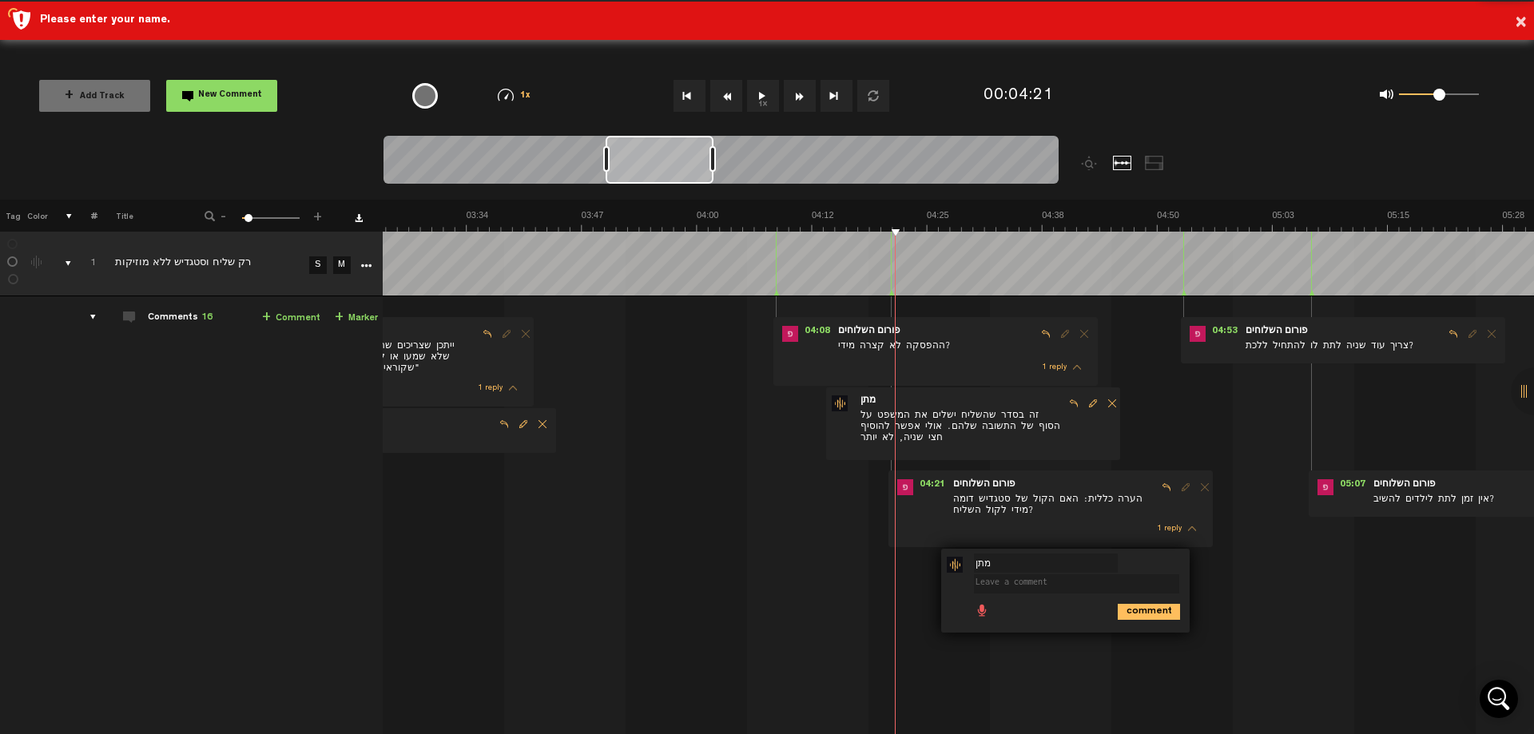
click at [982, 584] on textarea at bounding box center [1076, 583] width 205 height 19
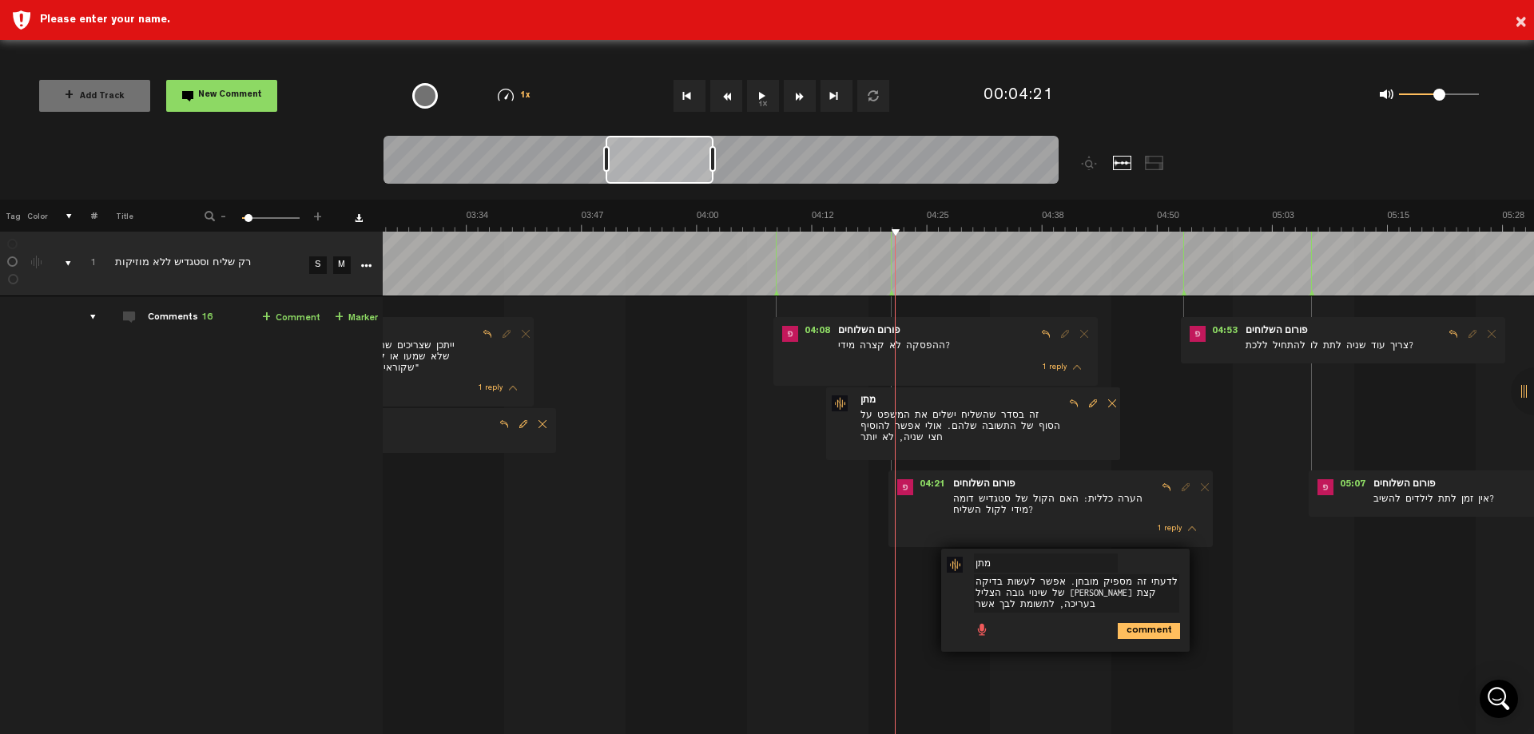
type textarea "לדעתי זה מספיק מובחן. אפשר לעשות בדיקה של שינוי גובה הצליל [PERSON_NAME] קצת בע…"
click at [1119, 626] on icon "comment" at bounding box center [1149, 631] width 62 height 16
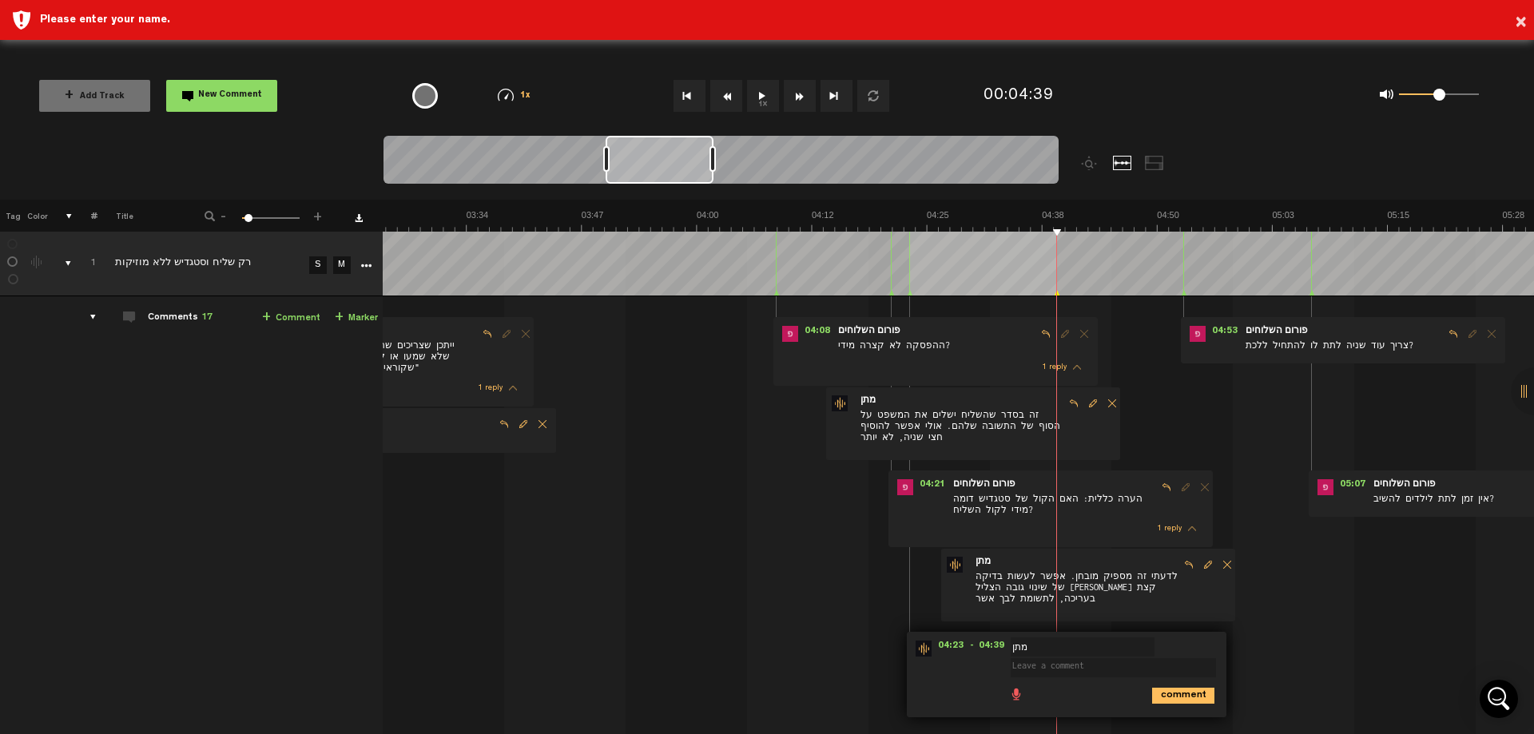
click at [1272, 682] on td "1 רק שליח וסטגדיש ללא מוזיקות S M רק שליח וסטגדיש ללא מוזיקות by פורום השלוחים …" at bounding box center [958, 646] width 1151 height 700
click at [1152, 692] on icon "comment" at bounding box center [1183, 696] width 62 height 16
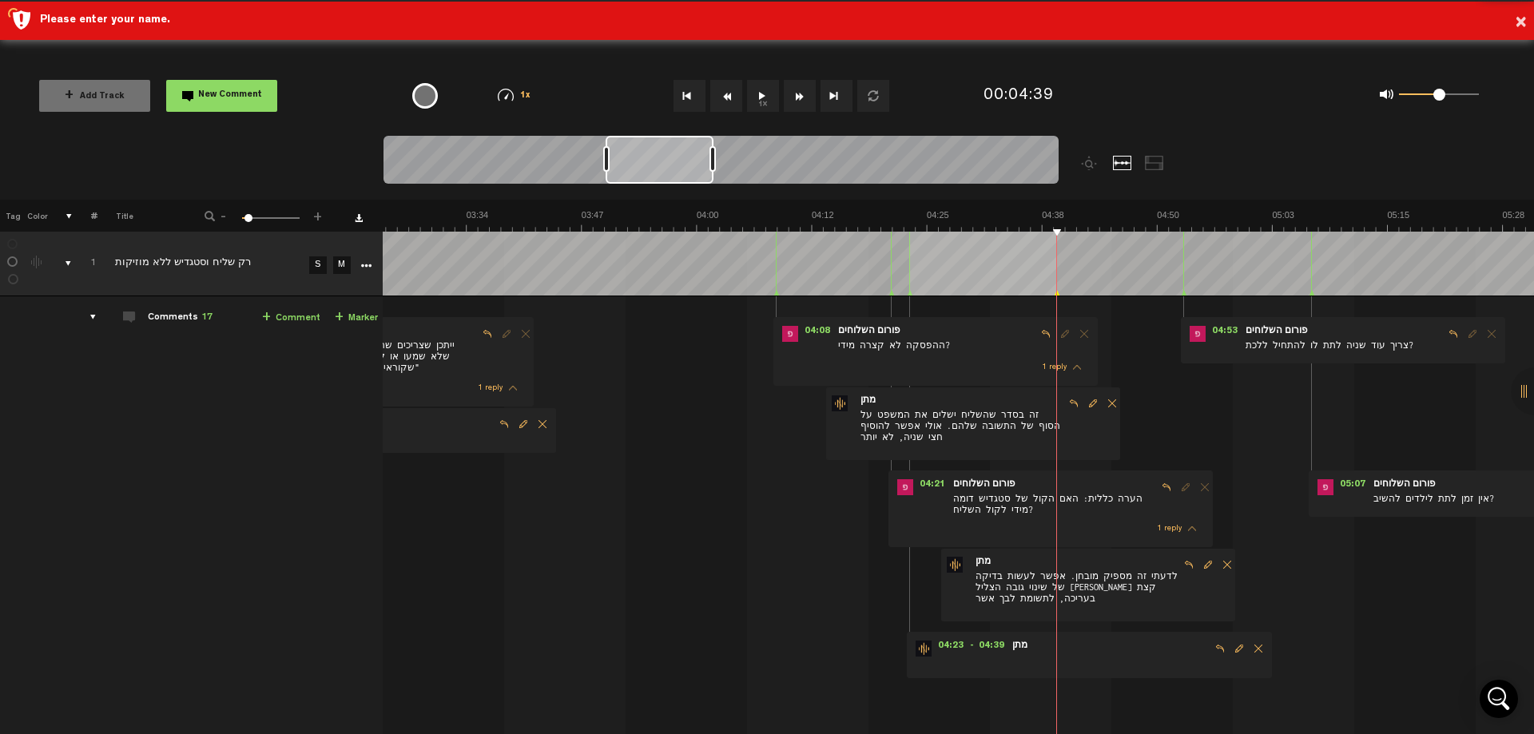
click at [1249, 644] on span "Delete comment" at bounding box center [1258, 648] width 19 height 11
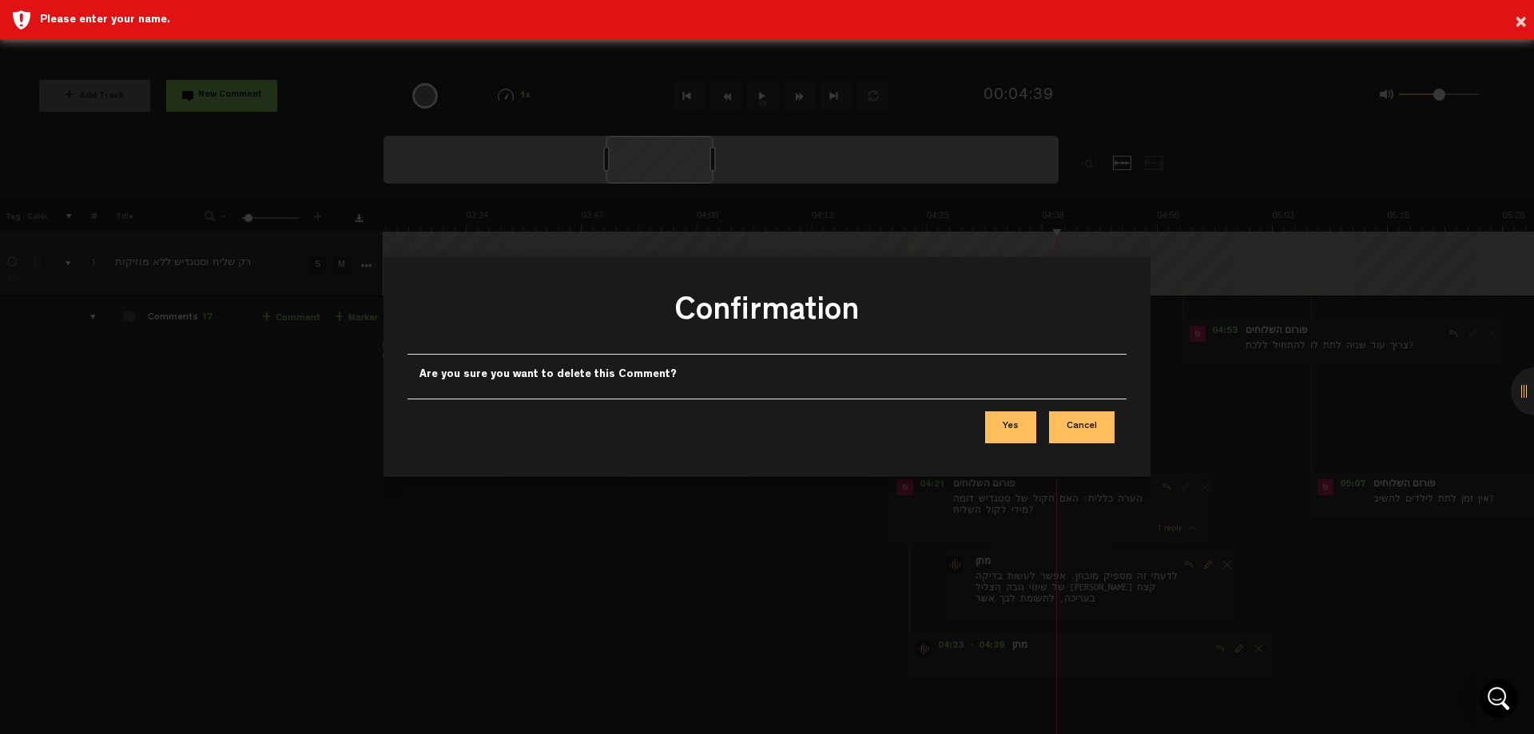
click at [1025, 433] on button "Yes" at bounding box center [1010, 427] width 51 height 32
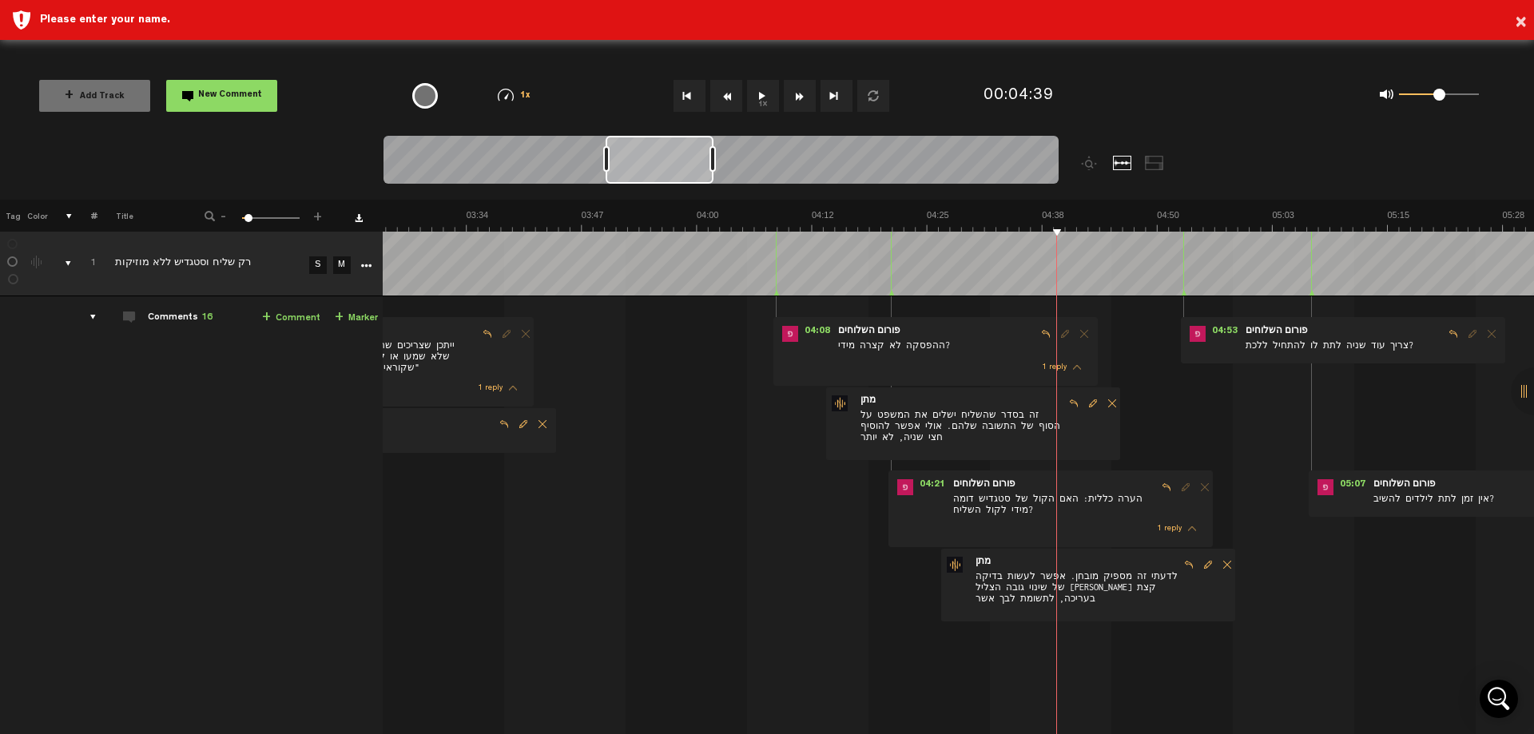
click at [1128, 222] on img at bounding box center [1387, 220] width 5757 height 22
click at [1444, 337] on span "Reply to comment" at bounding box center [1453, 333] width 19 height 11
click at [1321, 425] on textarea at bounding box center [1368, 422] width 205 height 19
type textarea "כן, עוד שניה אפילו שתיים, על גבי אנדר מוזיקלי עצוב"
click at [1443, 455] on icon "comment" at bounding box center [1441, 457] width 62 height 16
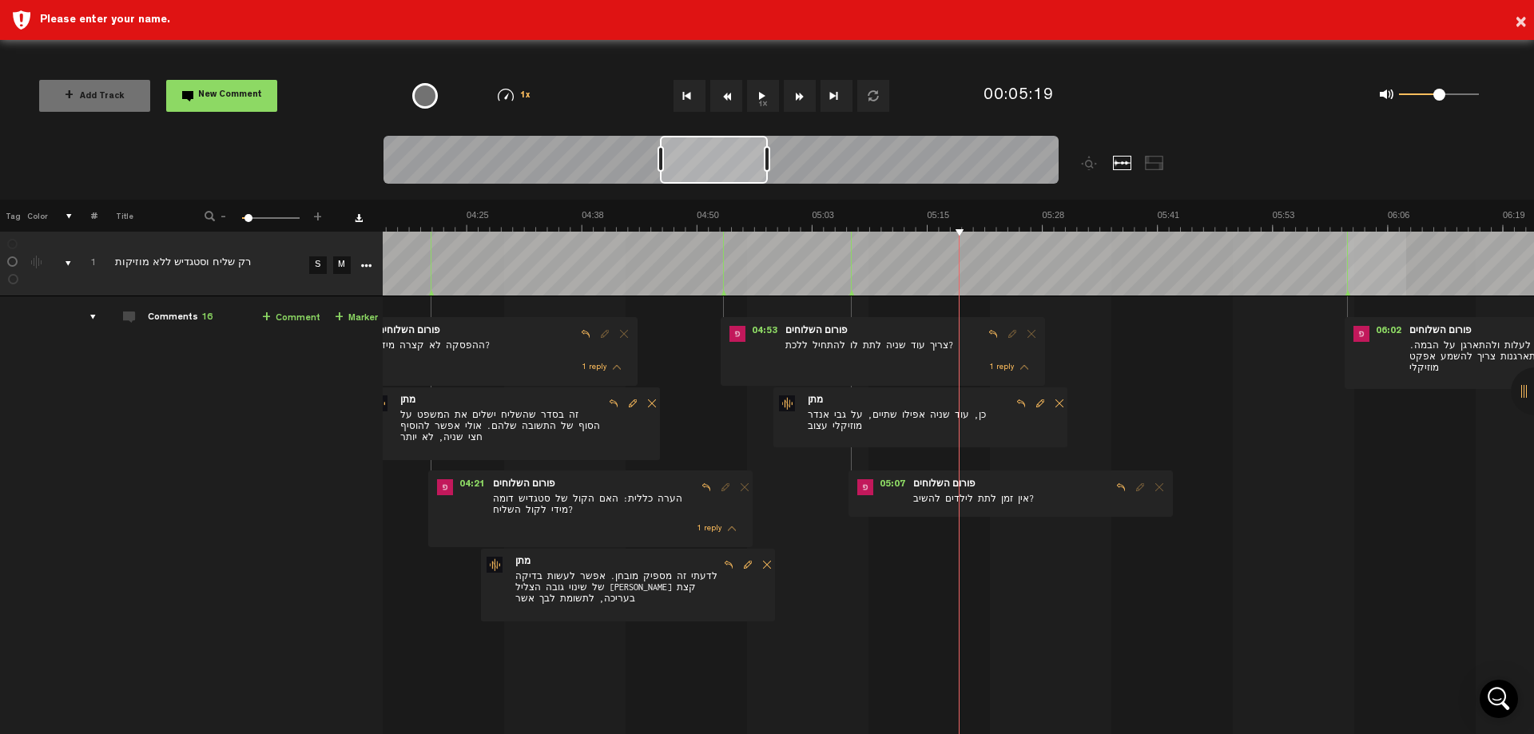
scroll to position [0, 2466]
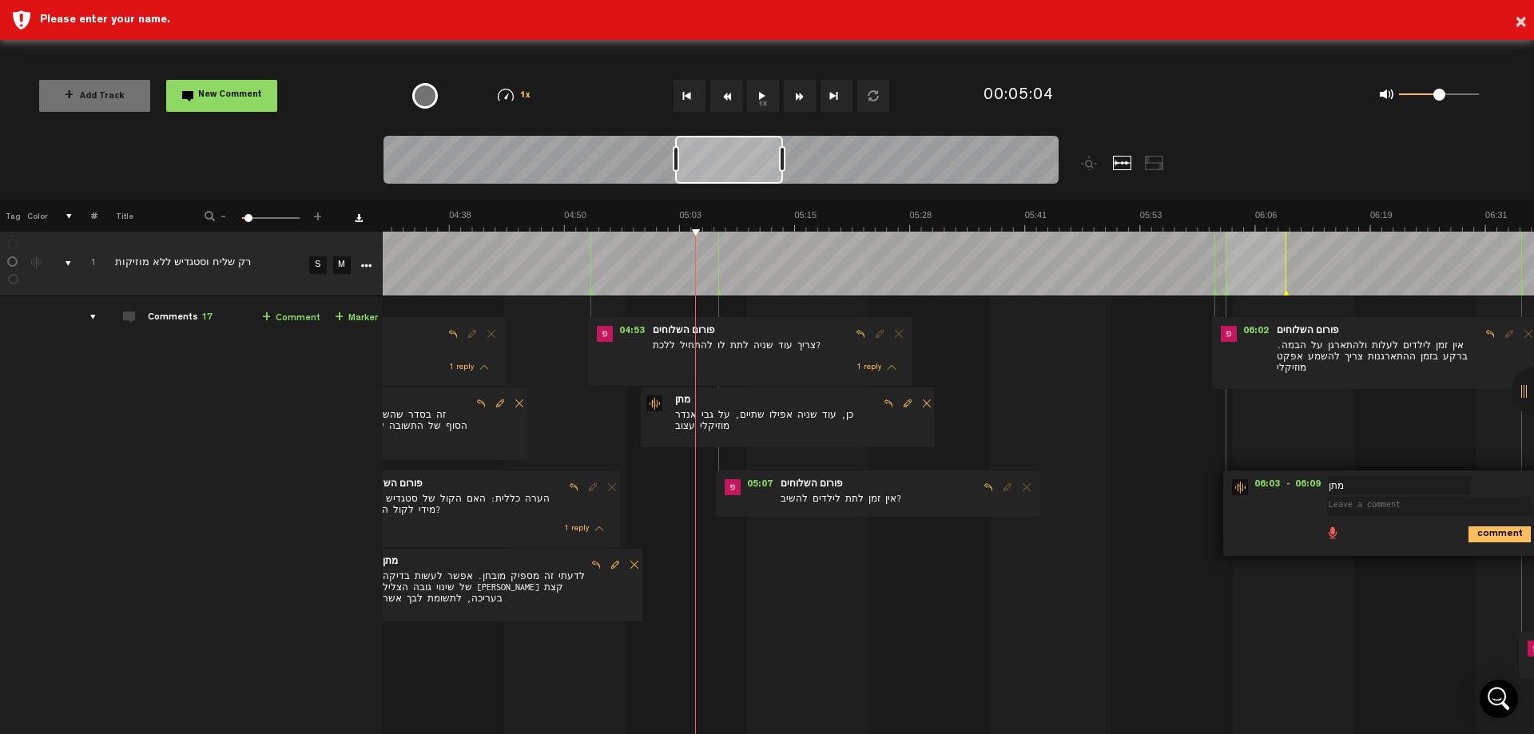
drag, startPoint x: 692, startPoint y: 229, endPoint x: 676, endPoint y: 231, distance: 16.2
click at [678, 229] on img at bounding box center [794, 220] width 5757 height 22
click at [657, 222] on img at bounding box center [794, 220] width 5757 height 22
click at [1363, 613] on td "1 רק שליח וסטגדיש ללא מוזיקות S M רק שליח וסטגדיש ללא מוזיקות by פורום השלוחים …" at bounding box center [958, 646] width 1151 height 700
click at [980, 486] on span "Reply to comment" at bounding box center [988, 487] width 19 height 11
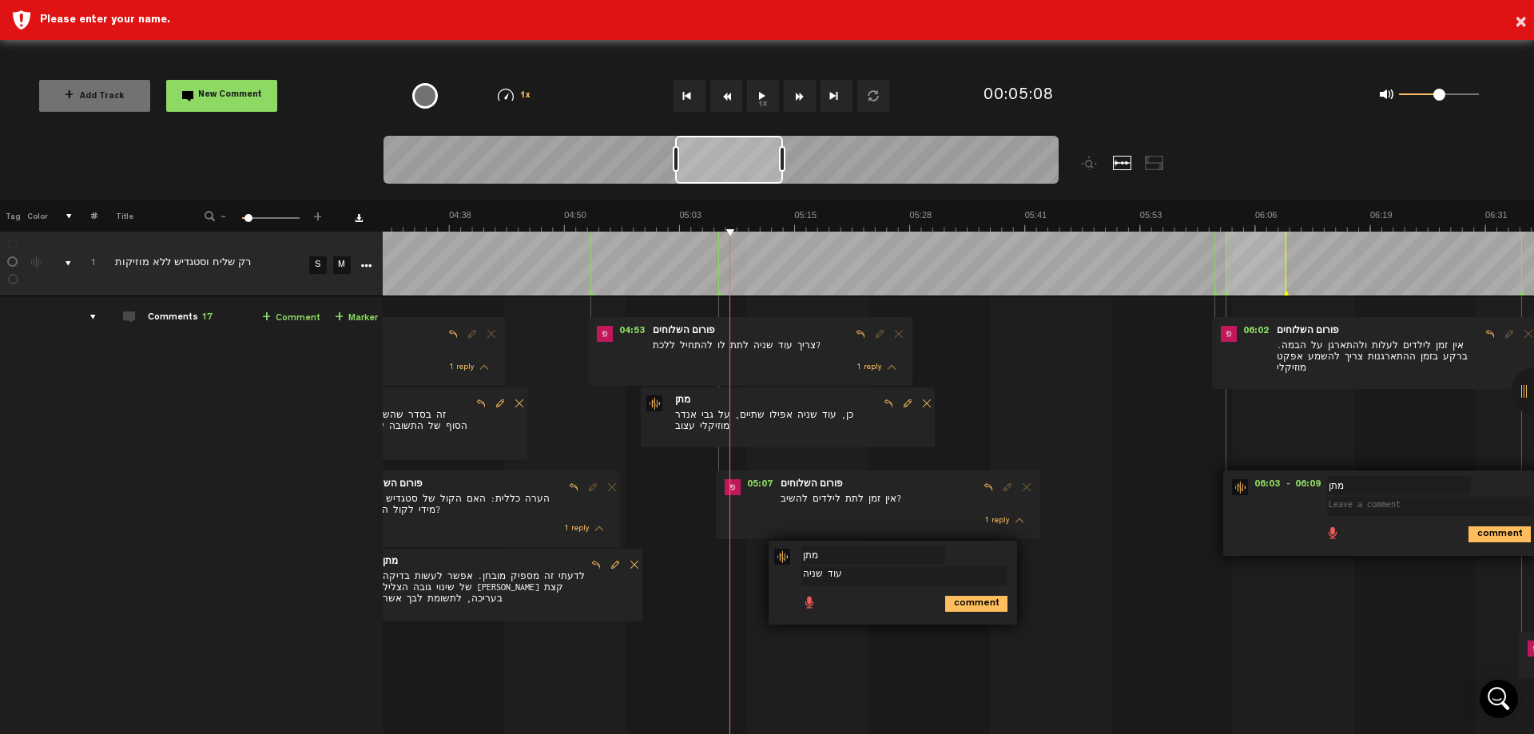
type textarea "עוד שניה"
click at [960, 612] on div "comment" at bounding box center [895, 602] width 236 height 31
click at [951, 594] on ul "comment" at bounding box center [903, 603] width 205 height 18
click at [953, 605] on icon "comment" at bounding box center [976, 604] width 62 height 16
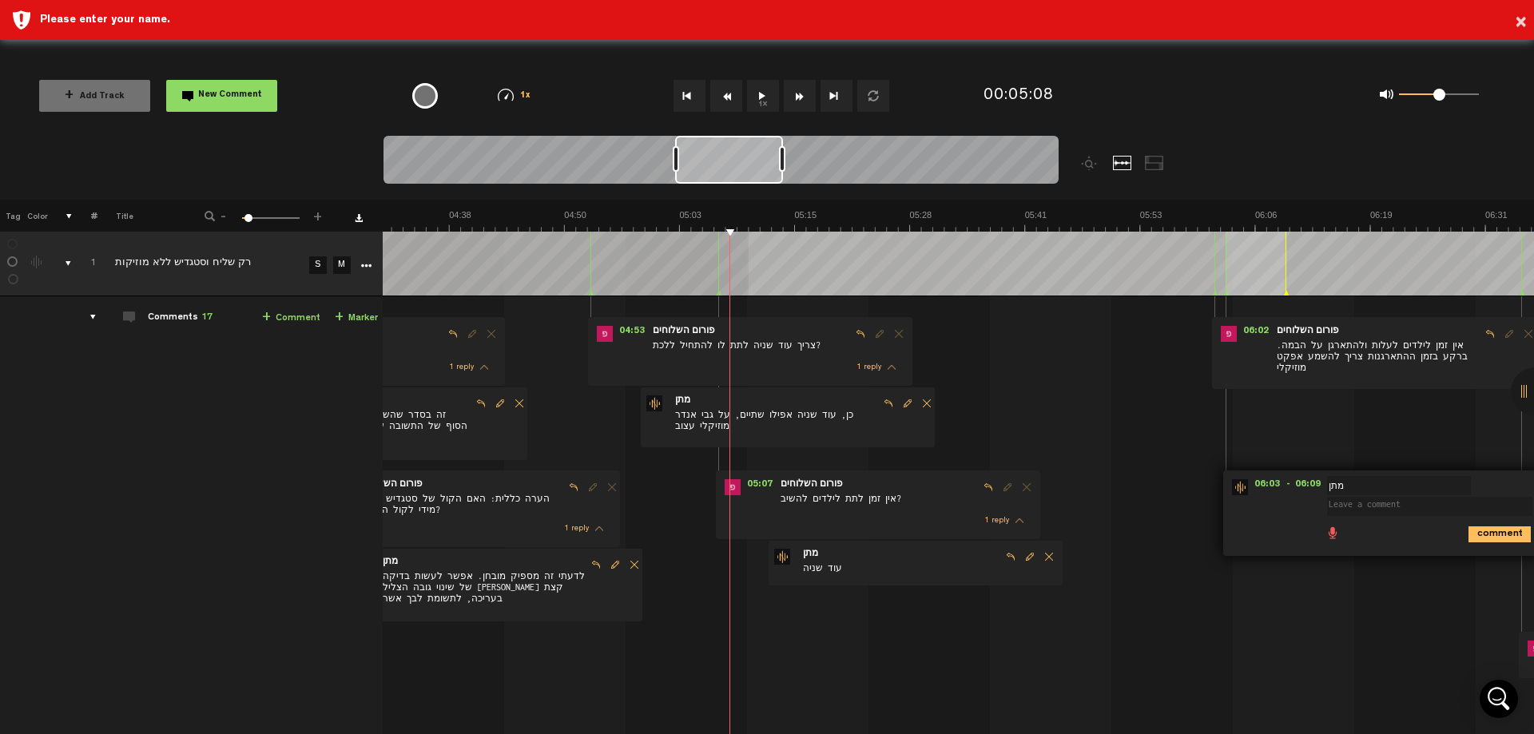
click at [749, 236] on div "+ New drawing Tag Color # Title - 1 100 5 + 1 רק שליח וסטגדיש ללא מוזיקות S M E…" at bounding box center [766, 696] width 1534 height 992
click at [1373, 605] on td "1 רק שליח וסטגדיש ללא מוזיקות S M רק שליח וסטגדיש ללא מוזיקות by פורום השלוחים …" at bounding box center [958, 646] width 1151 height 700
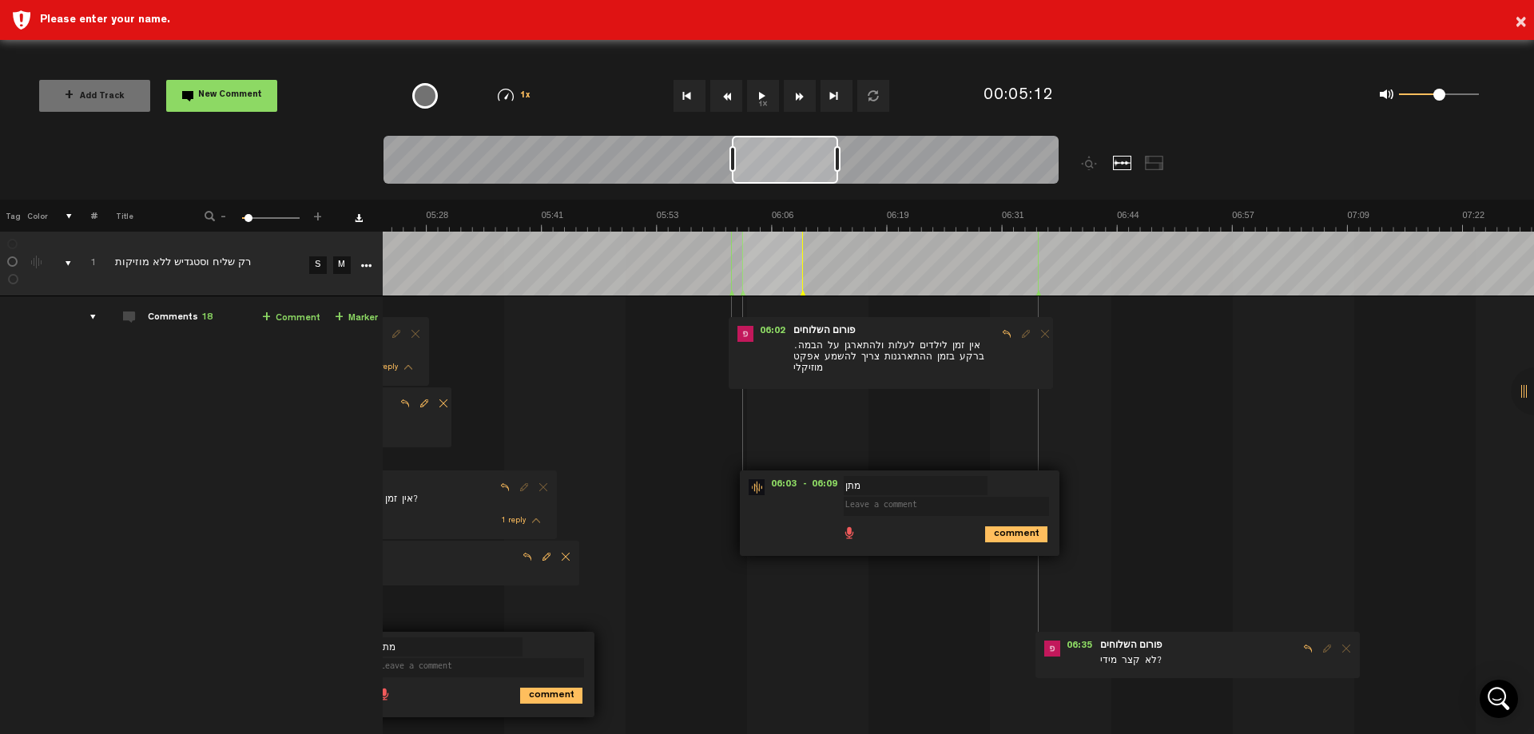
scroll to position [0, 3031]
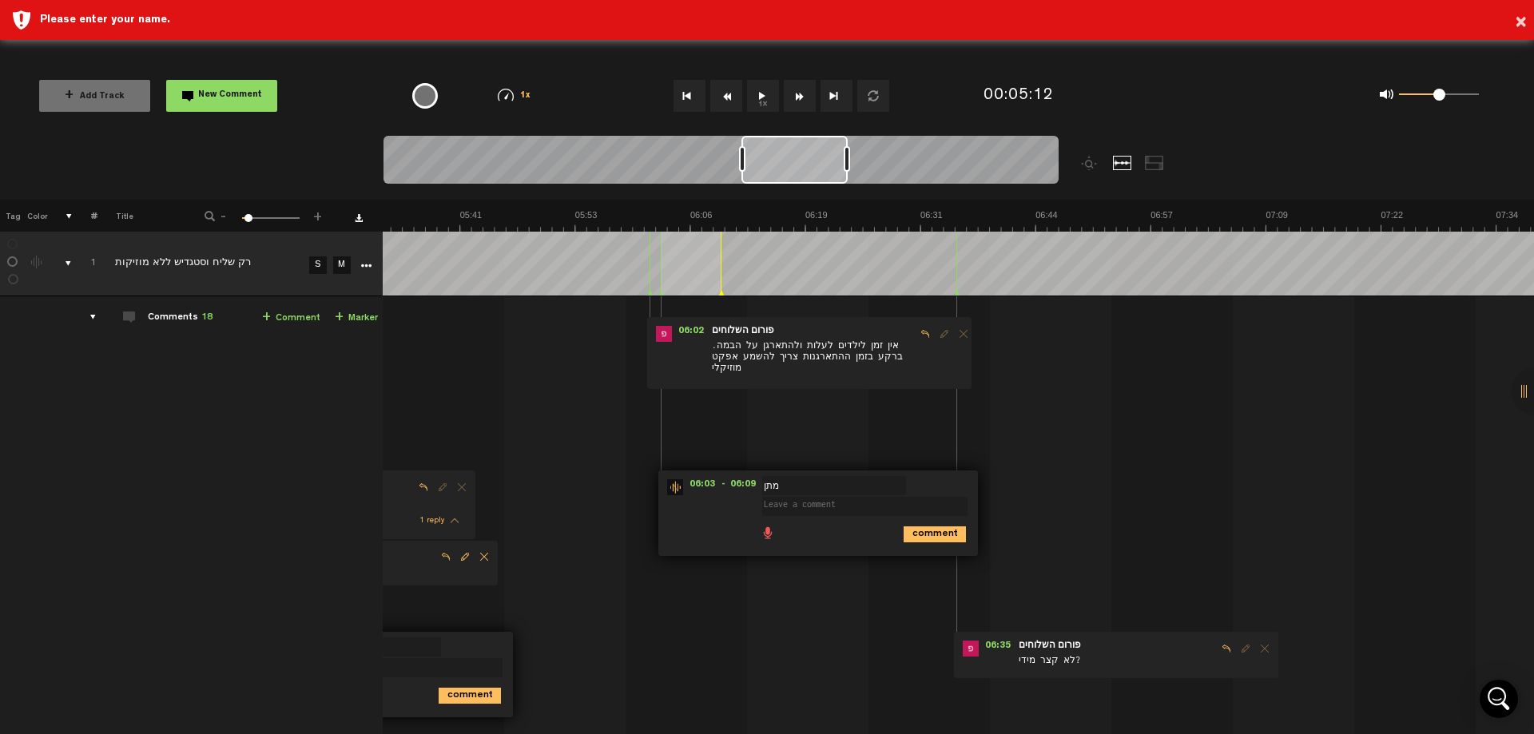
drag, startPoint x: 721, startPoint y: 169, endPoint x: 788, endPoint y: 188, distance: 68.8
click at [788, 188] on div at bounding box center [721, 163] width 675 height 54
click at [910, 536] on icon "comment" at bounding box center [935, 535] width 62 height 16
click at [1000, 491] on span "Delete comment" at bounding box center [1009, 487] width 19 height 11
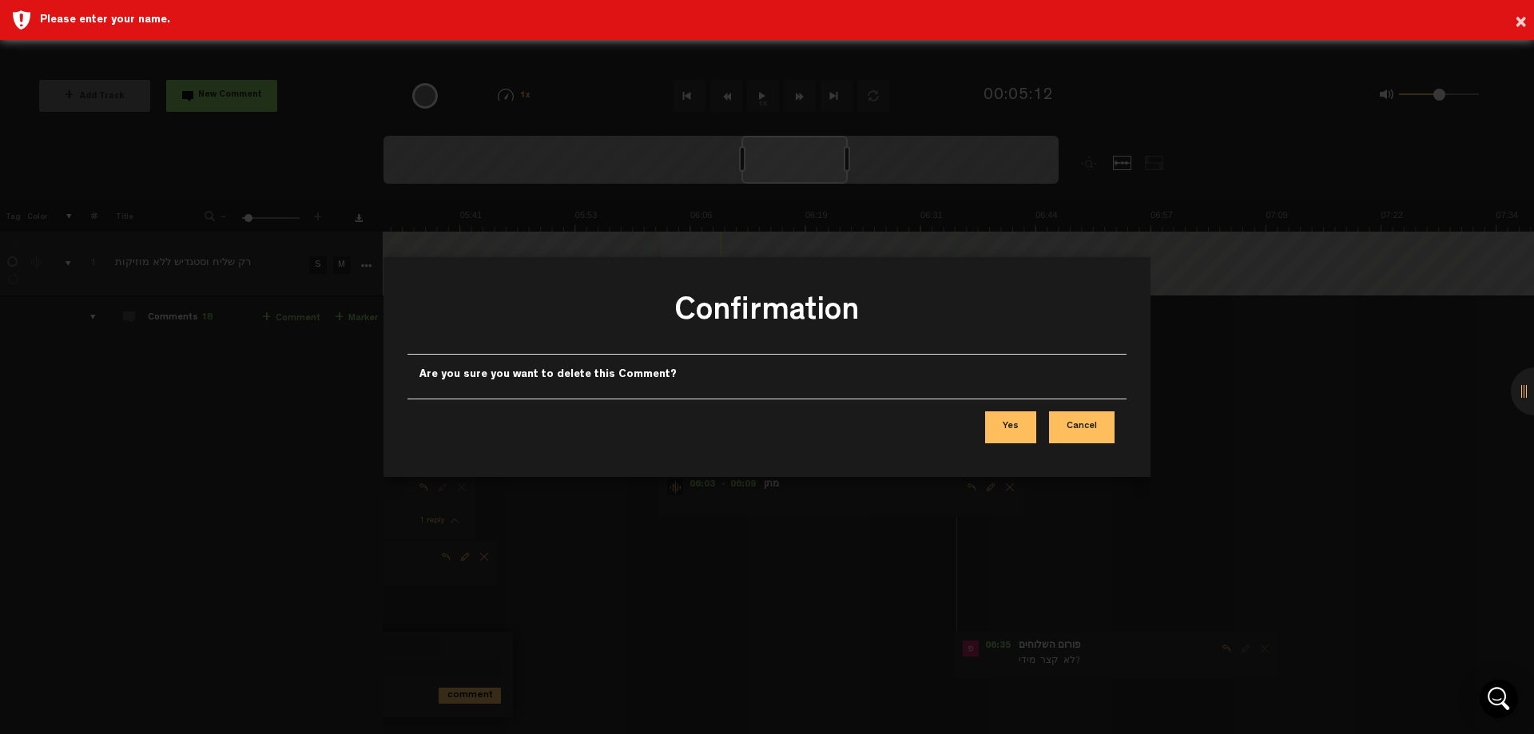
click at [1019, 428] on button "Yes" at bounding box center [1010, 427] width 51 height 32
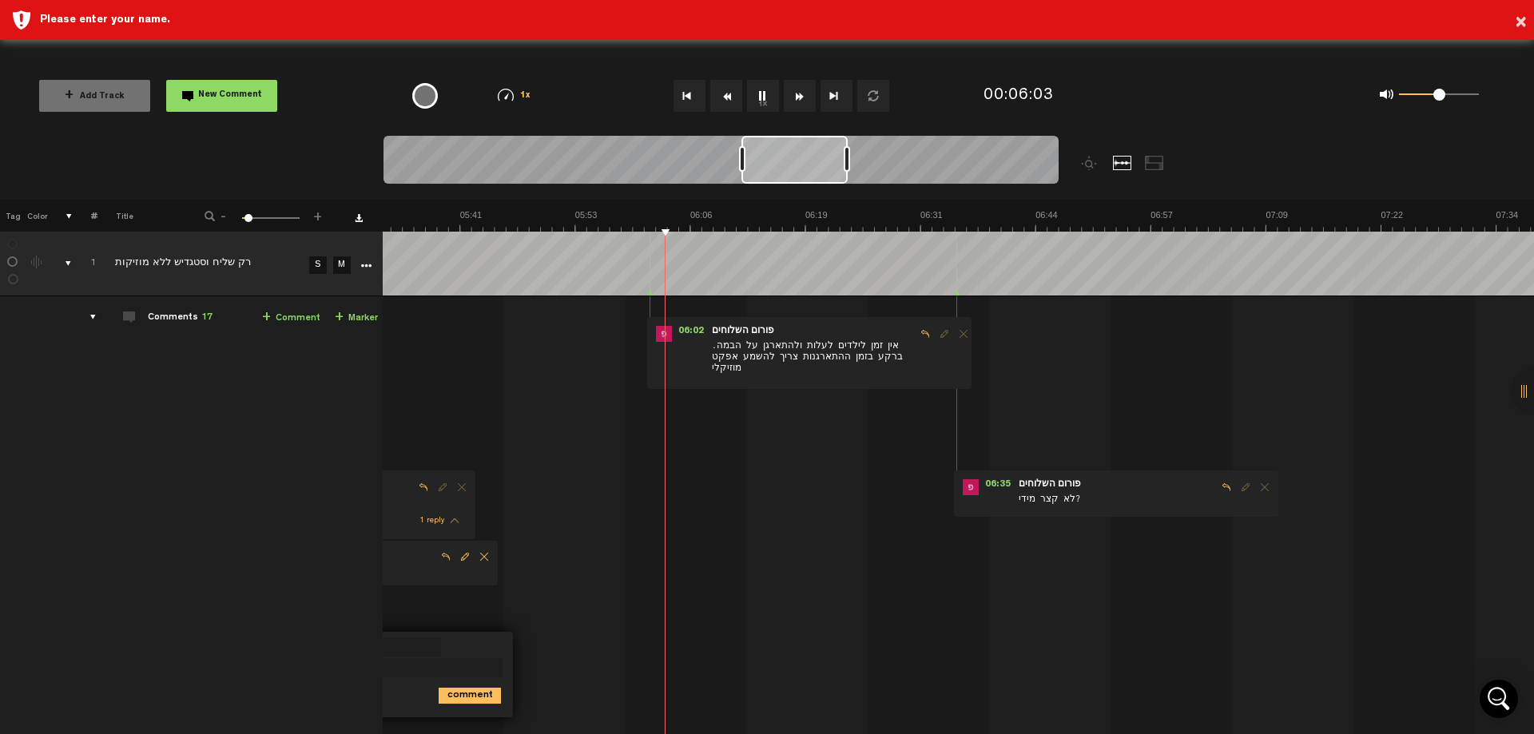
click at [916, 332] on span "Reply to comment" at bounding box center [925, 333] width 19 height 11
click at [759, 100] on button "1x" at bounding box center [763, 96] width 32 height 32
click at [733, 439] on textarea at bounding box center [835, 443] width 205 height 19
type textarea "נכון, כ10-12 שניות לדעתי של מוזיקה"
click at [881, 471] on icon "comment" at bounding box center [907, 471] width 62 height 16
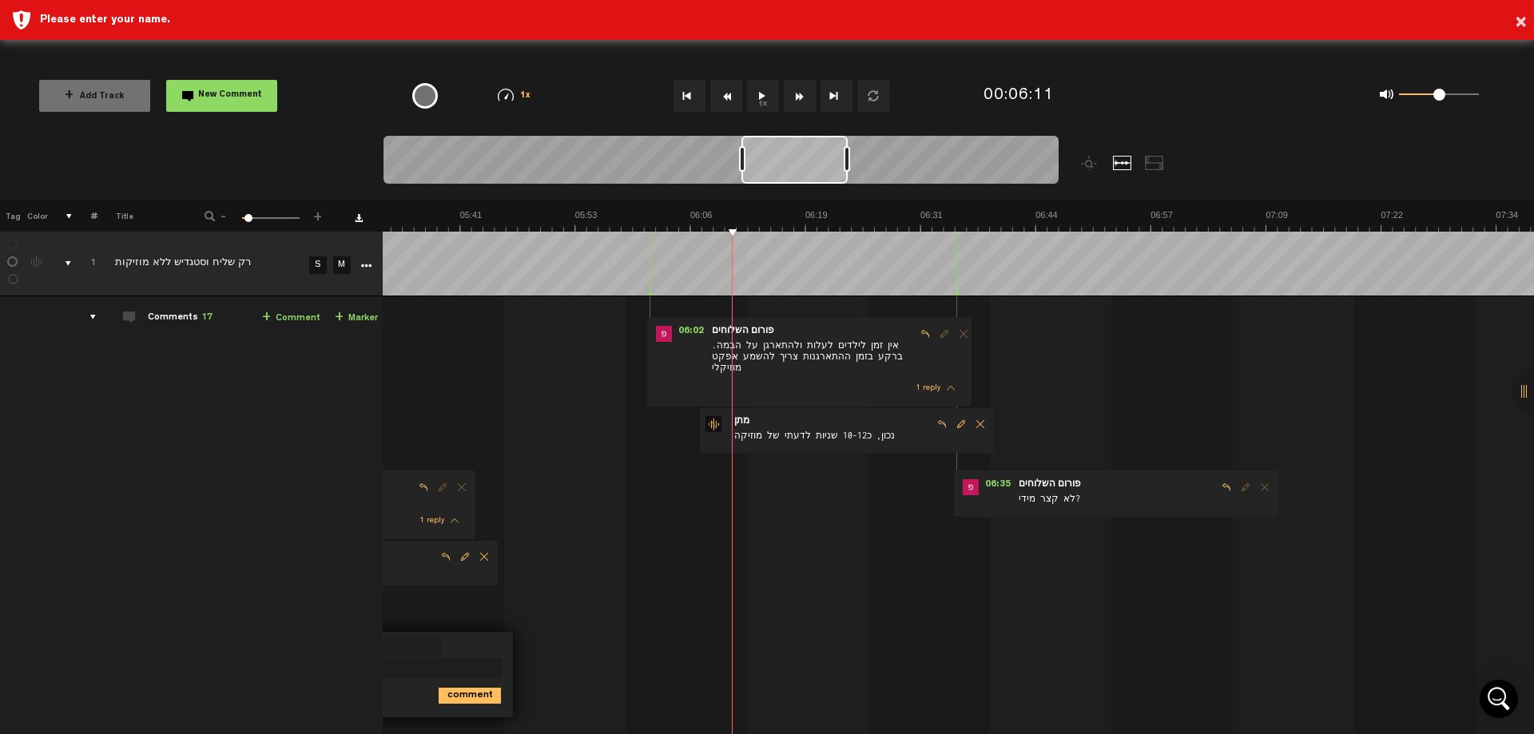
click at [873, 217] on img at bounding box center [229, 220] width 5757 height 22
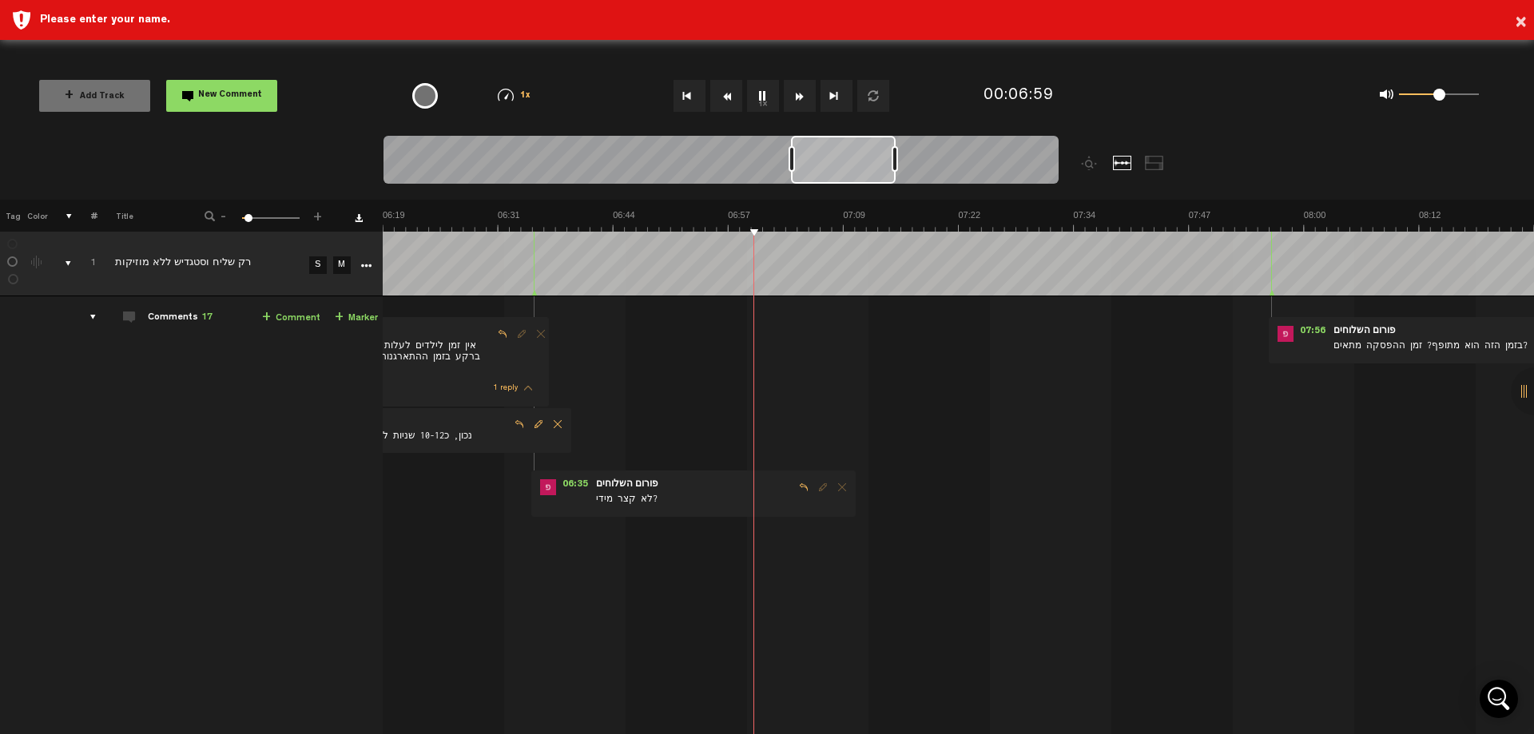
scroll to position [0, 3454]
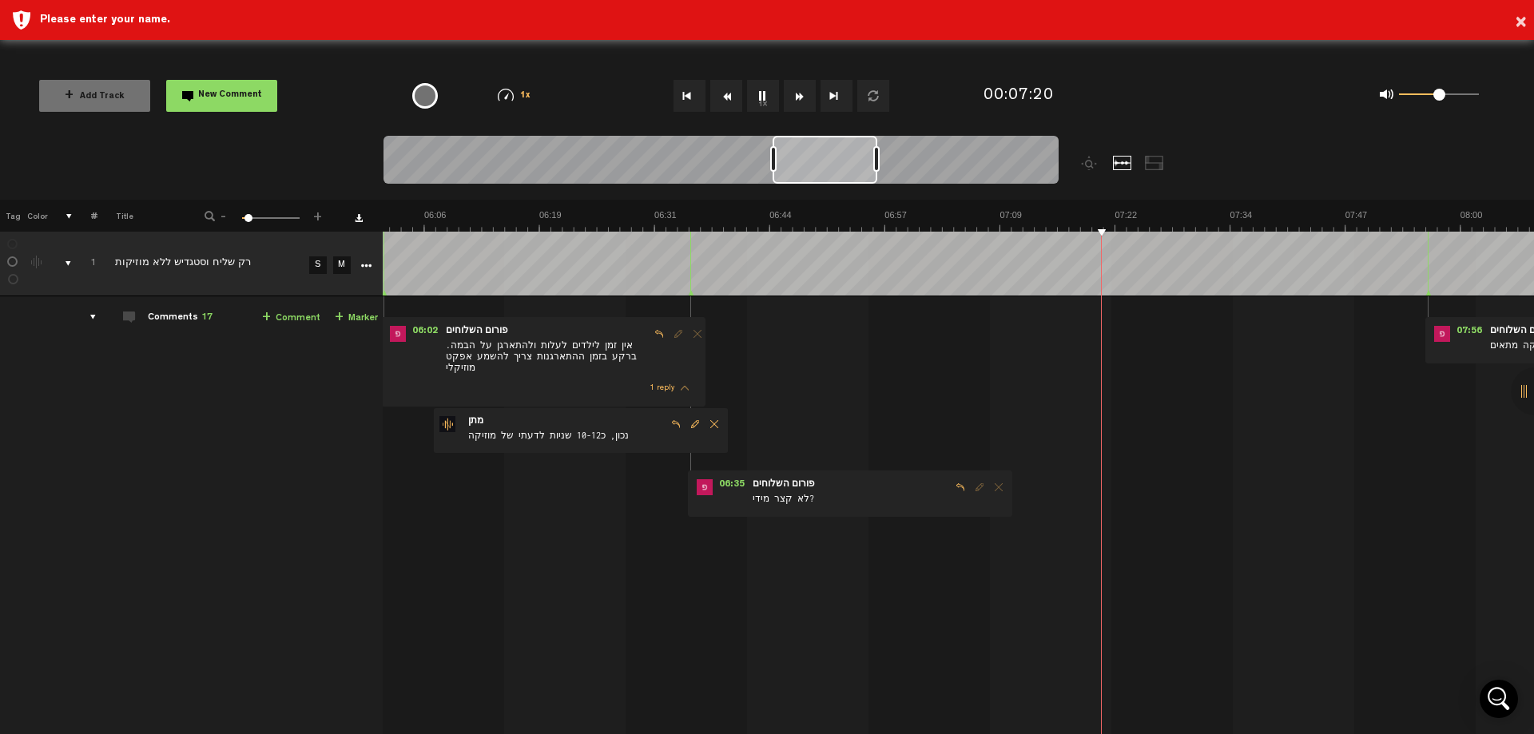
drag, startPoint x: 813, startPoint y: 169, endPoint x: 839, endPoint y: 183, distance: 29.7
click at [841, 183] on div at bounding box center [825, 160] width 105 height 48
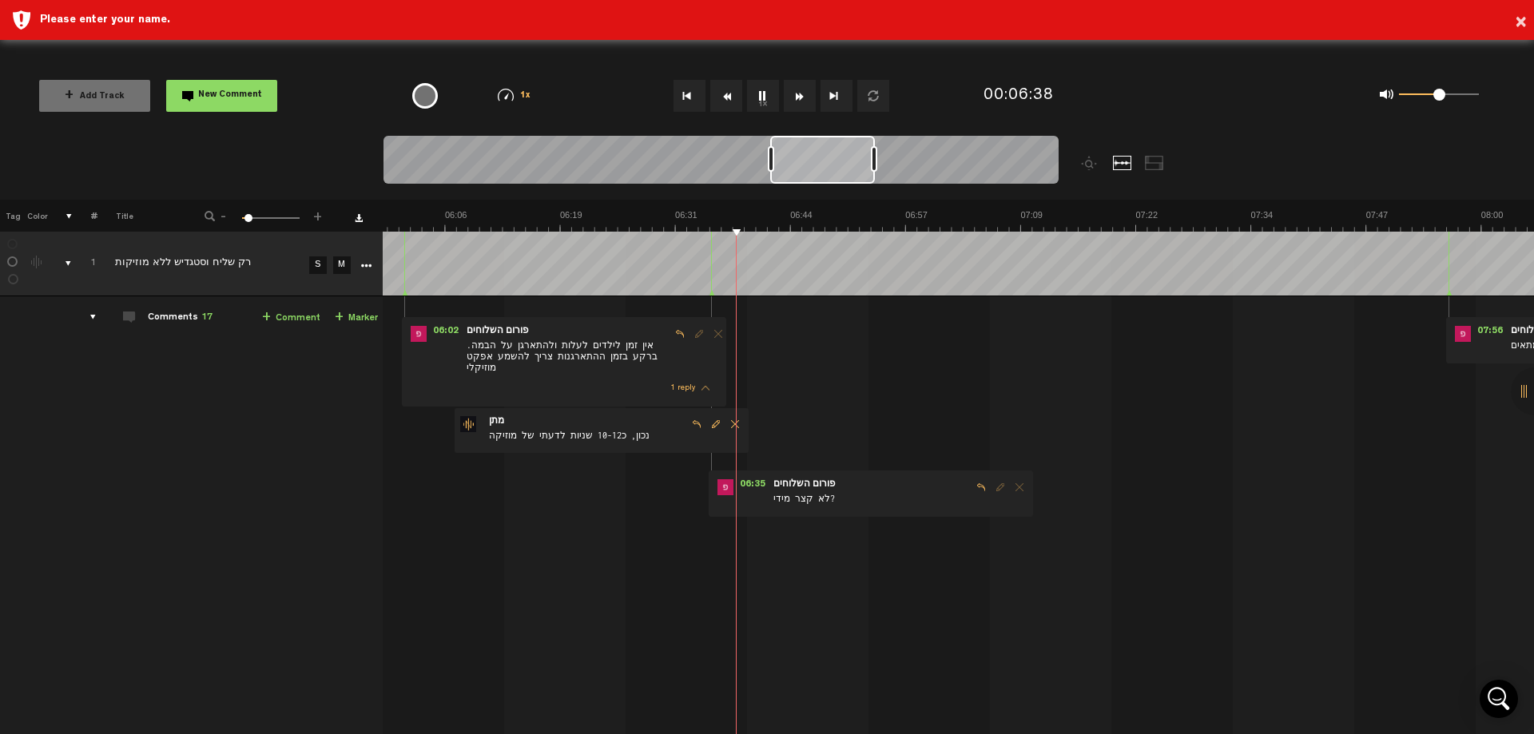
click at [762, 107] on button "1x" at bounding box center [763, 96] width 32 height 32
click at [972, 491] on span "Reply to comment" at bounding box center [981, 487] width 19 height 11
type textarea "להוסיף עוד שניה וחצי אחרי מוכנים ילדים"
click at [956, 596] on icon "comment" at bounding box center [969, 604] width 62 height 16
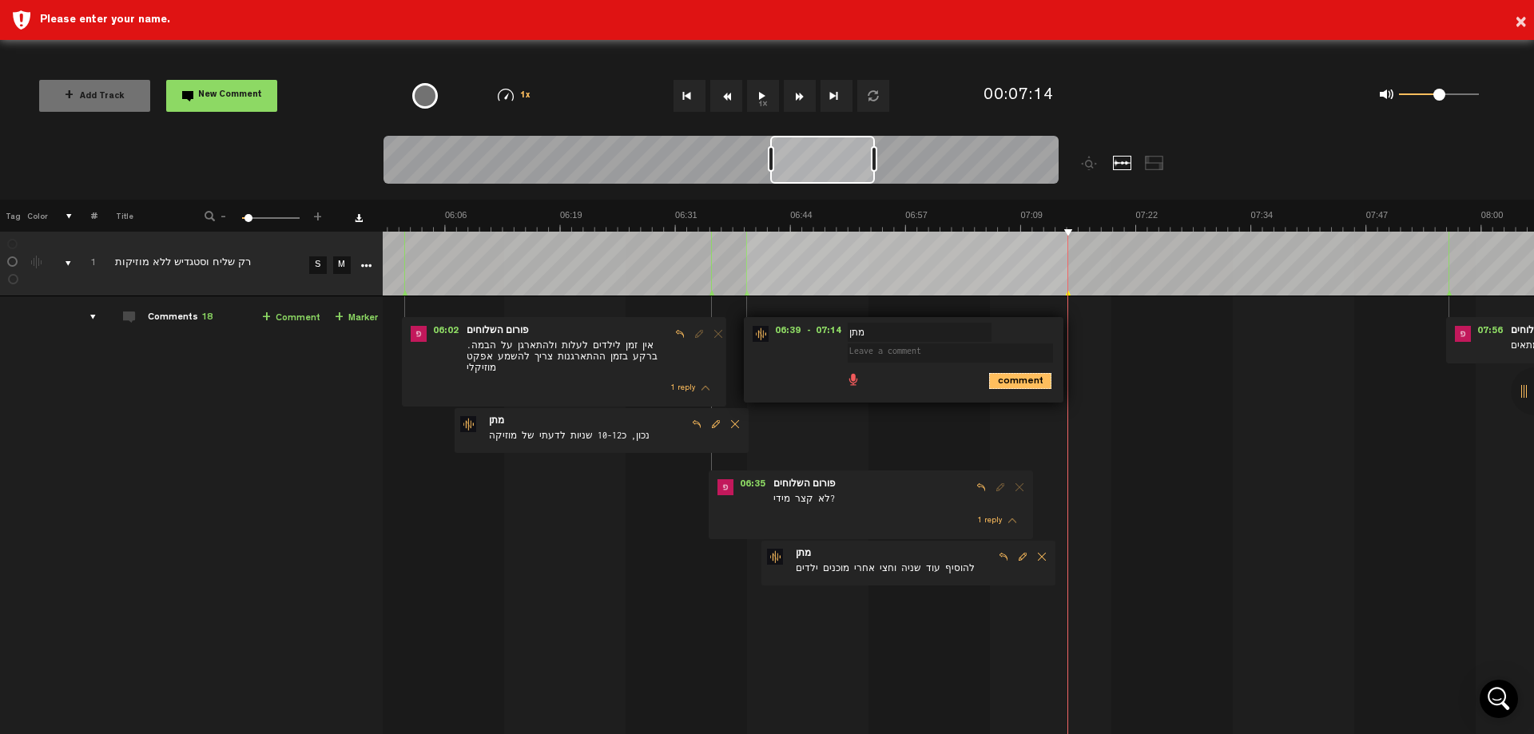
click at [996, 380] on icon "comment" at bounding box center [1020, 381] width 62 height 16
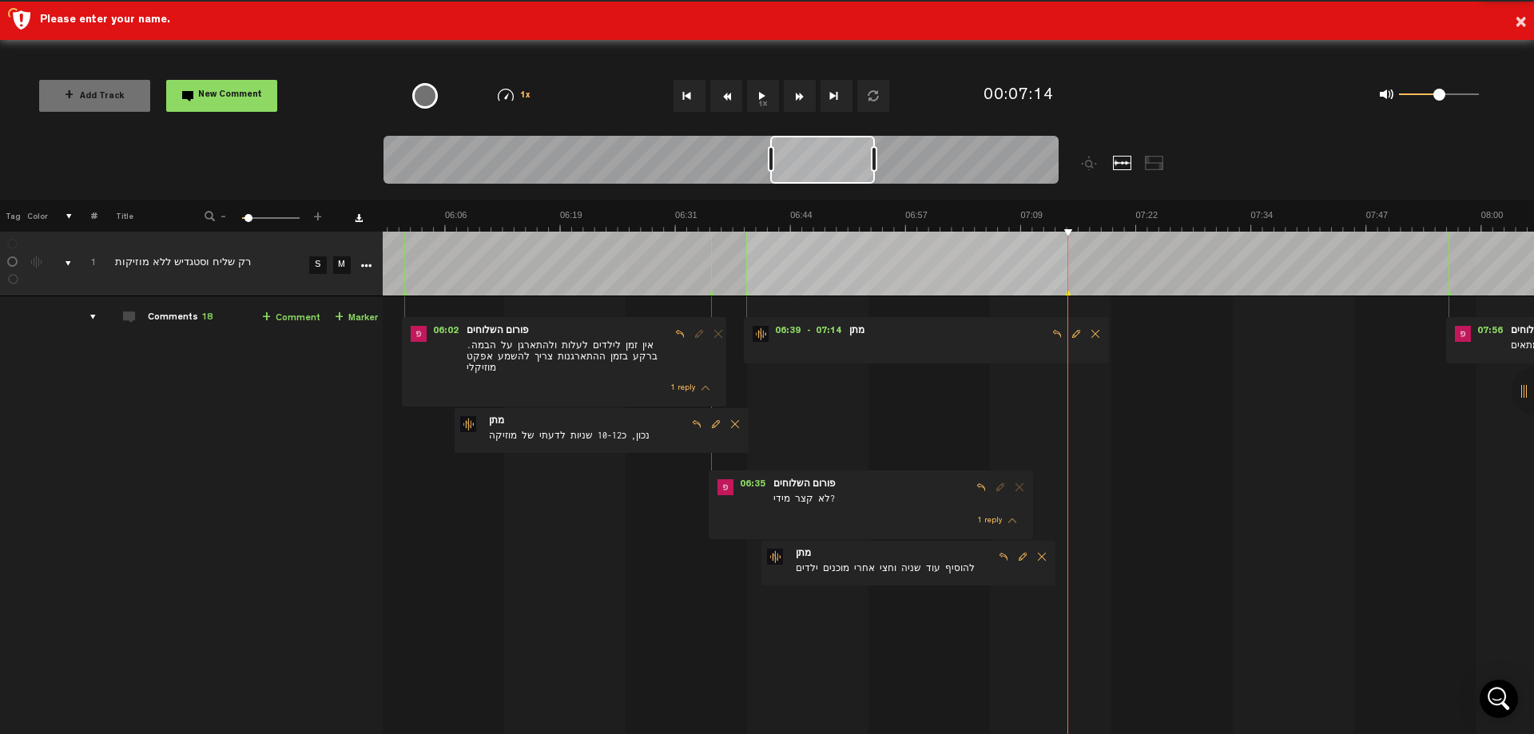
click at [1086, 328] on span "Delete comment" at bounding box center [1095, 333] width 19 height 11
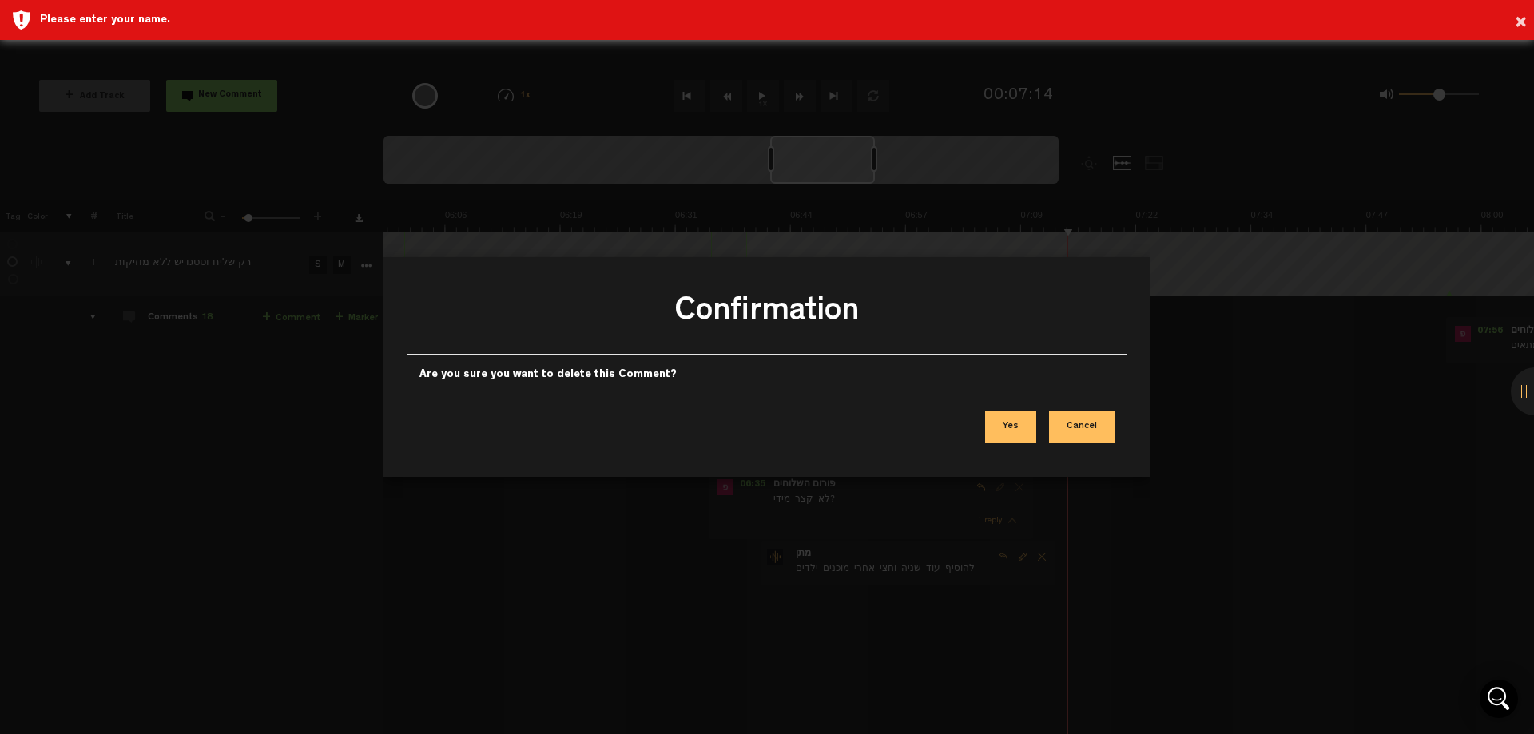
click at [1018, 430] on button "Yes" at bounding box center [1010, 427] width 51 height 32
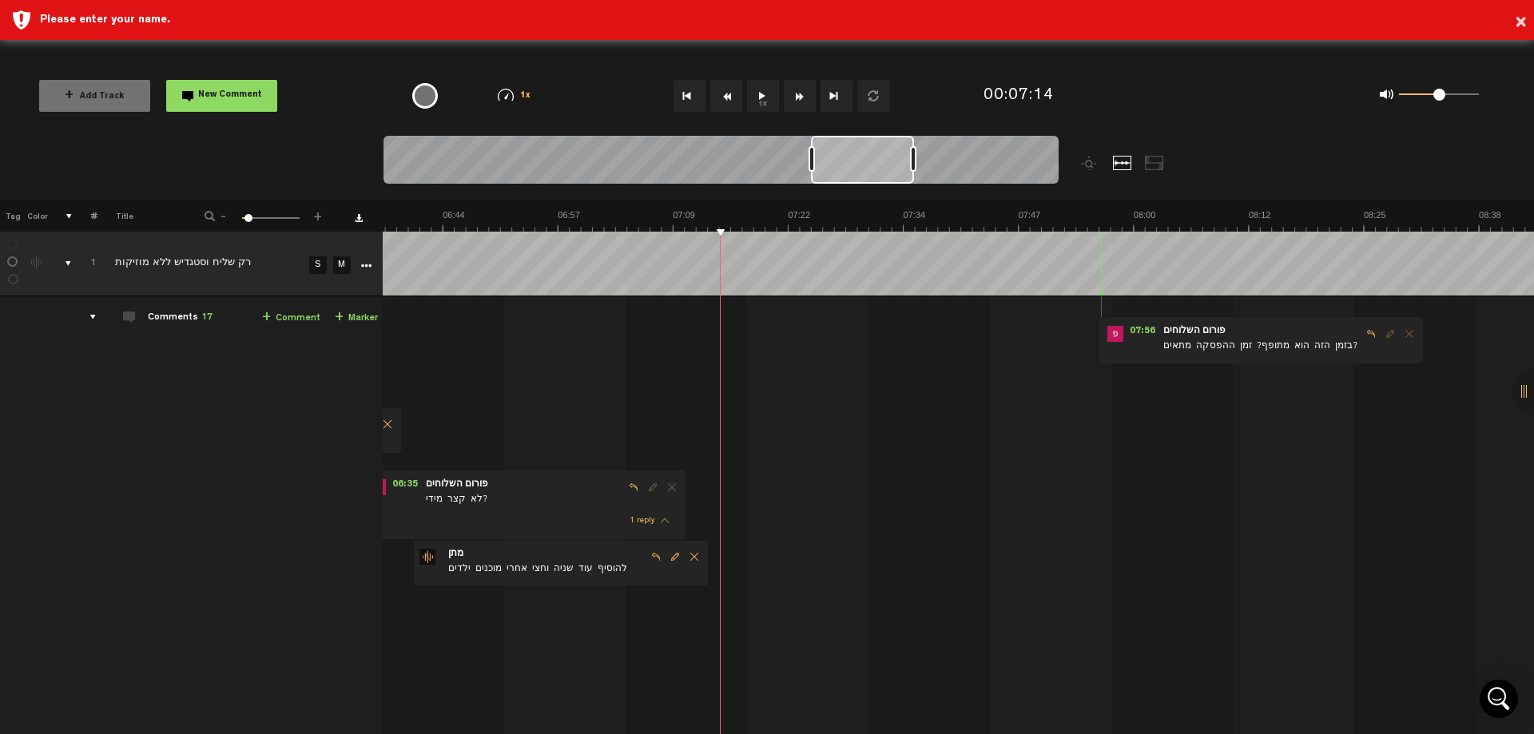
scroll to position [0, 3645]
drag, startPoint x: 821, startPoint y: 171, endPoint x: 867, endPoint y: 176, distance: 45.8
click at [865, 176] on div at bounding box center [862, 160] width 103 height 48
click at [762, 97] on button "1x" at bounding box center [763, 96] width 32 height 32
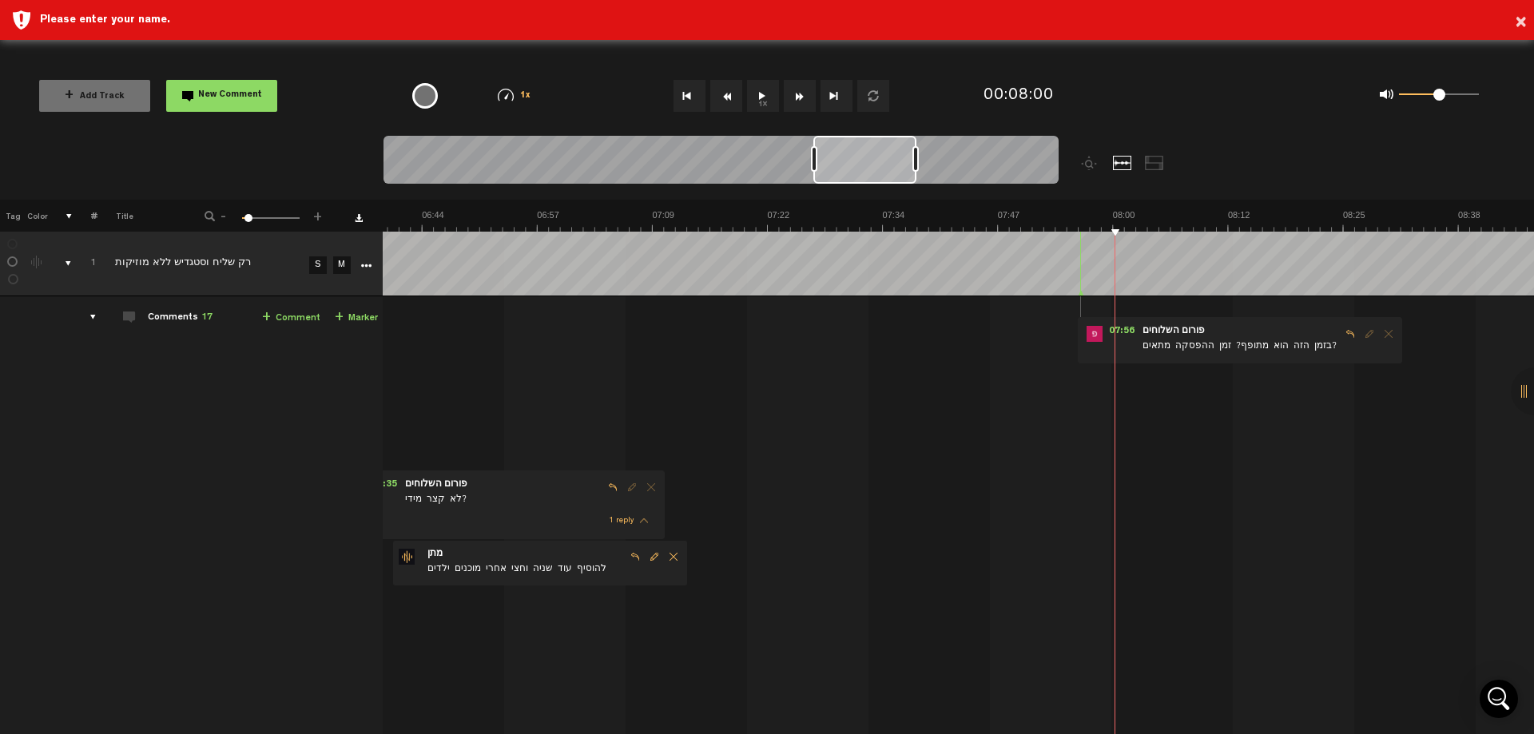
click at [762, 97] on button "1x" at bounding box center [763, 96] width 32 height 32
click at [1342, 335] on span "Reply to comment" at bounding box center [1350, 333] width 19 height 11
click at [1187, 426] on textarea at bounding box center [1265, 422] width 205 height 19
type textarea "א"
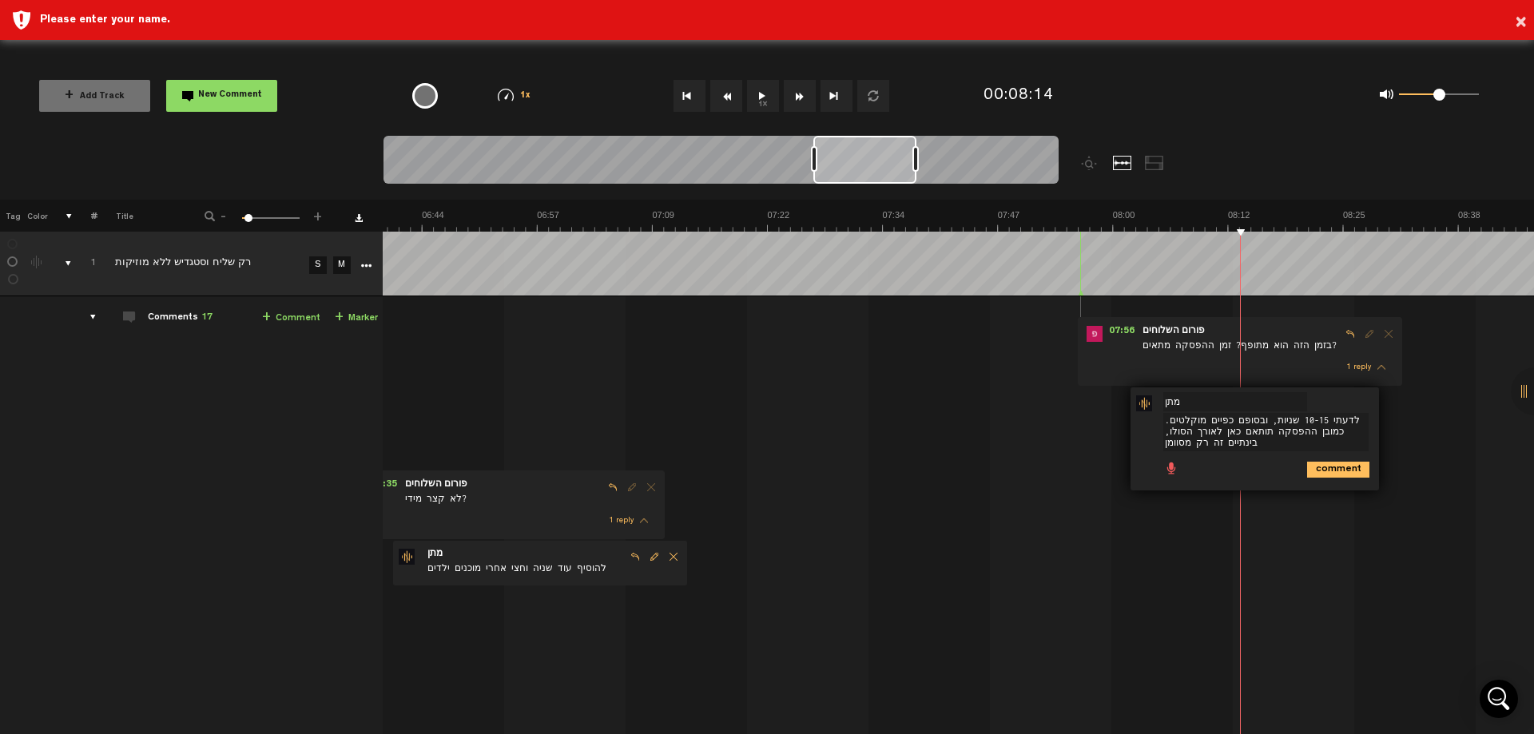
type textarea "לדעתי 10-15 שניות, ובסופם כפיים מוקלטים. כמובן ההפסקה תותאם כאן לאורך הסולו, בי…"
click at [1321, 466] on icon "comment" at bounding box center [1338, 470] width 62 height 16
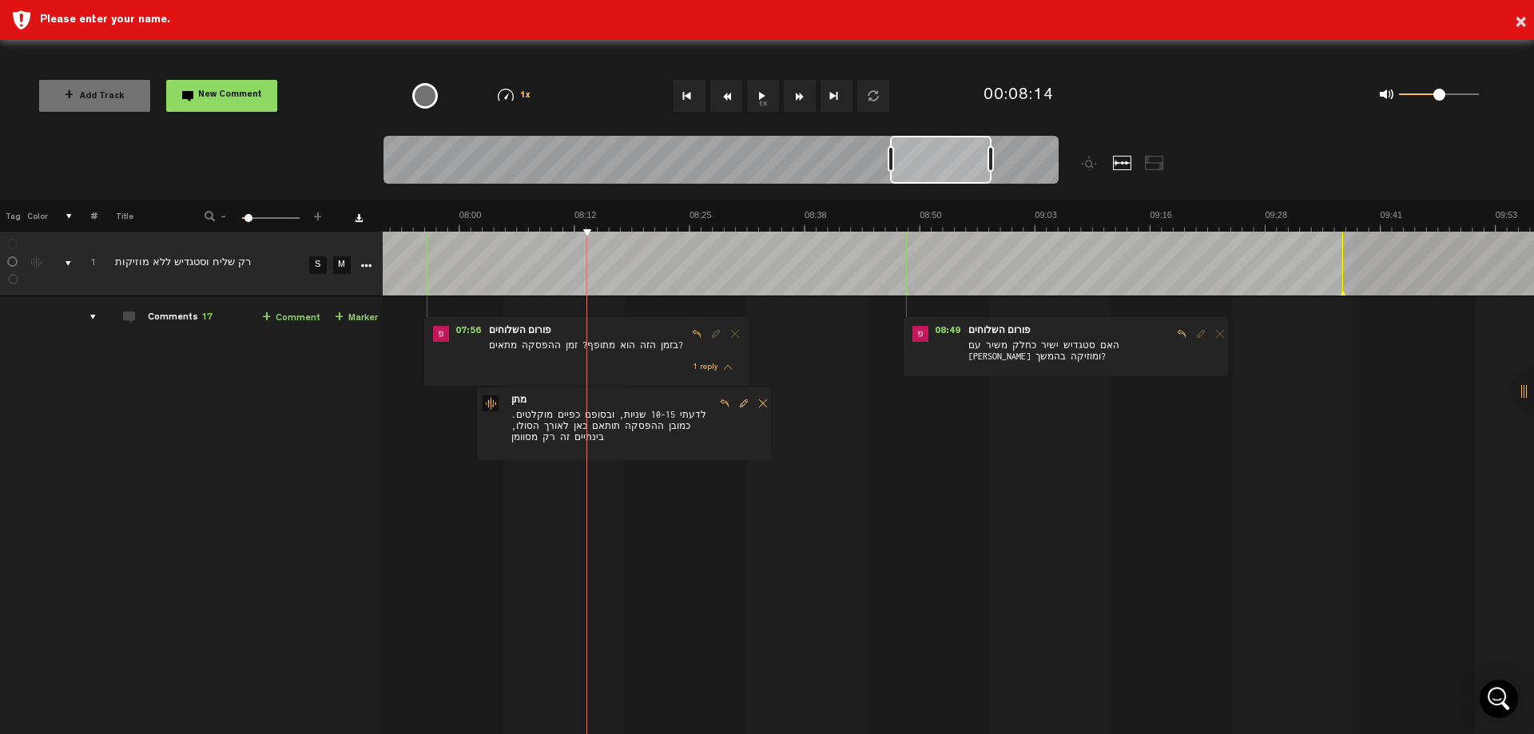
scroll to position [0, 4299]
drag, startPoint x: 853, startPoint y: 157, endPoint x: 929, endPoint y: 183, distance: 81.1
click at [929, 183] on div at bounding box center [940, 160] width 101 height 48
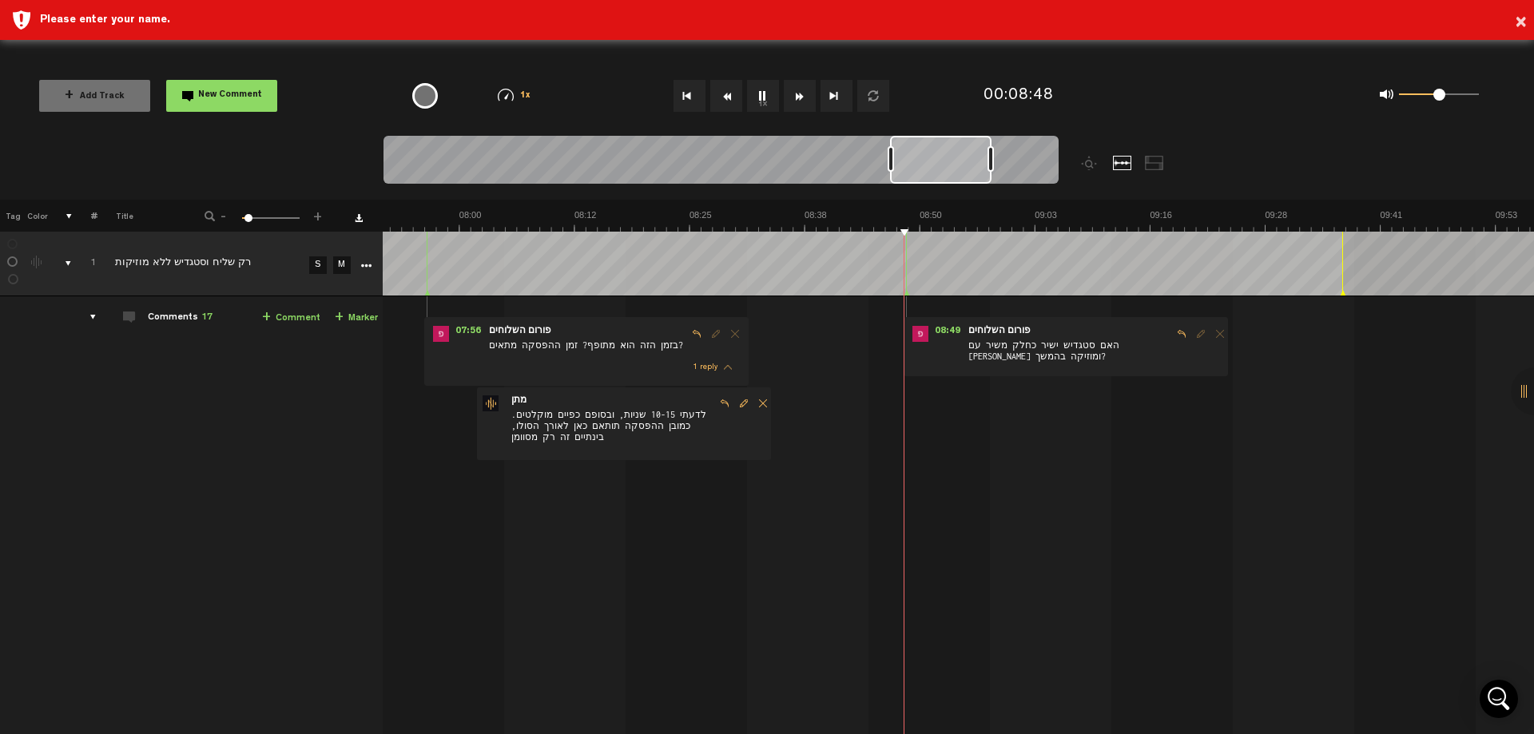
click at [769, 102] on button "1x" at bounding box center [763, 96] width 32 height 32
click at [1172, 332] on span "Reply to comment" at bounding box center [1181, 333] width 19 height 11
type textarea "יהיה נכון לשלב אותו בסוף בשירה"
click at [1135, 464] on icon "comment" at bounding box center [1164, 459] width 62 height 16
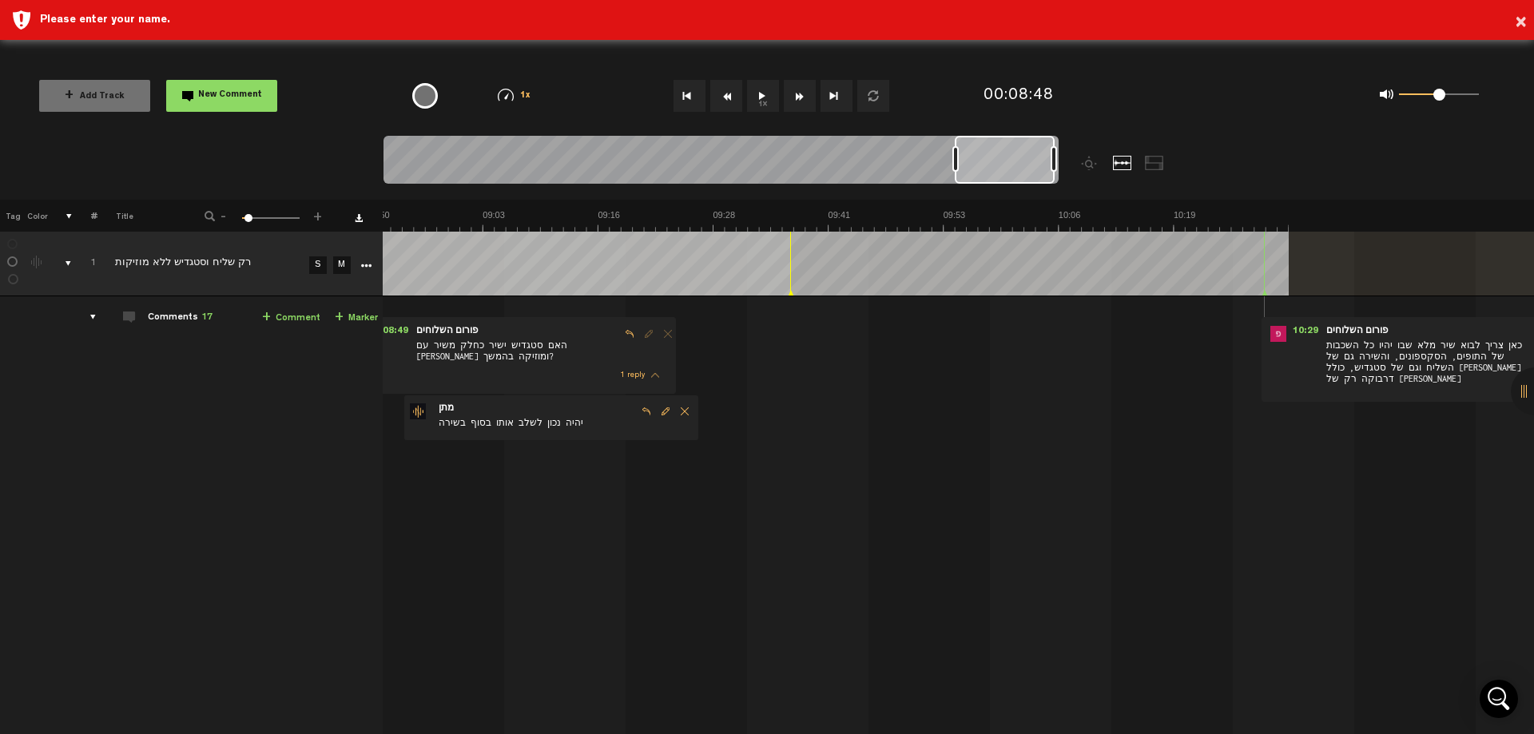
scroll to position [0, 4851]
drag, startPoint x: 936, startPoint y: 161, endPoint x: 1001, endPoint y: 176, distance: 66.3
click at [1001, 176] on div at bounding box center [1005, 160] width 100 height 48
click at [1363, 368] on span "כאן צריך לבוא שיר מלא שבו יהיו כל השכבות של התופים, הסקספונים, והשירה גם של השל…" at bounding box center [1427, 367] width 205 height 56
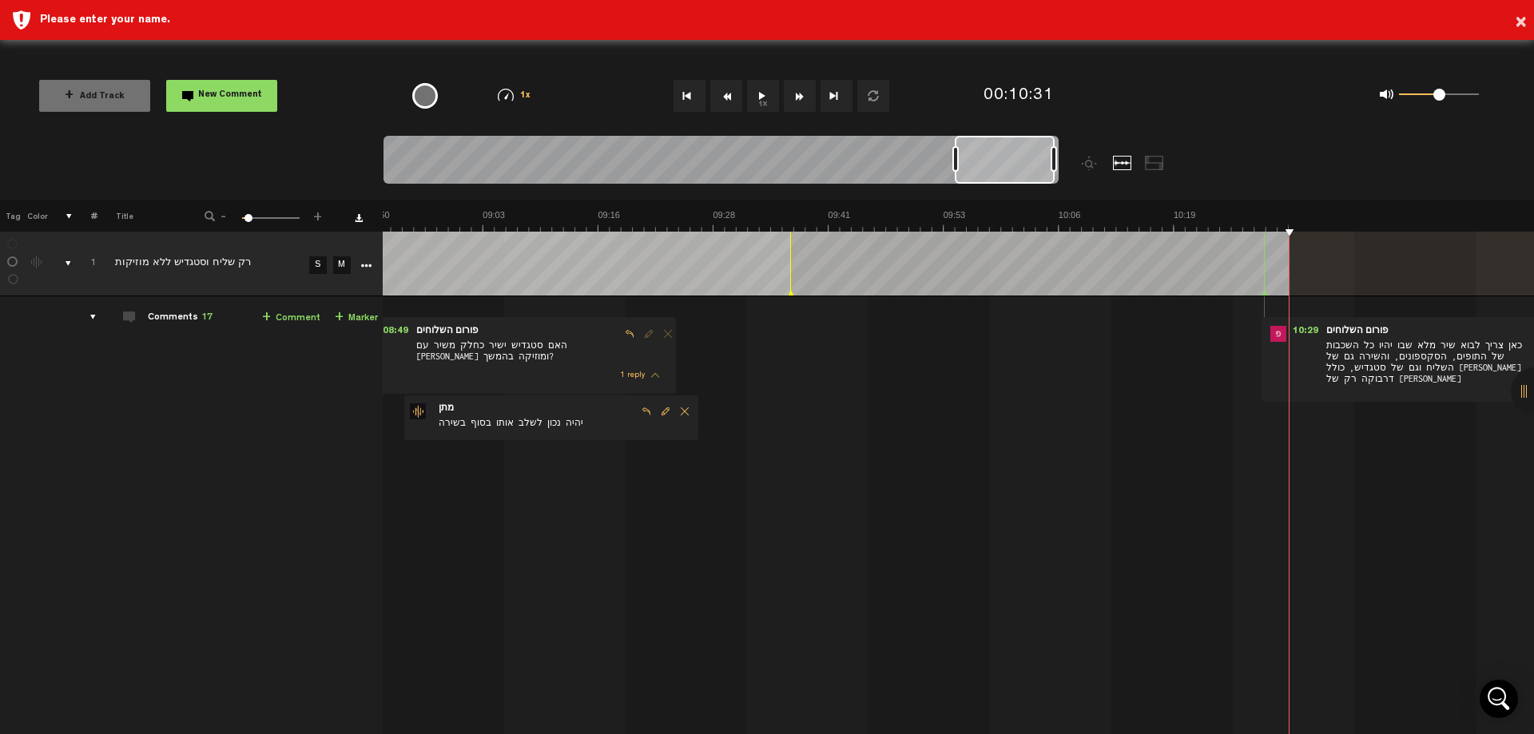
scroll to position [0, 4905]
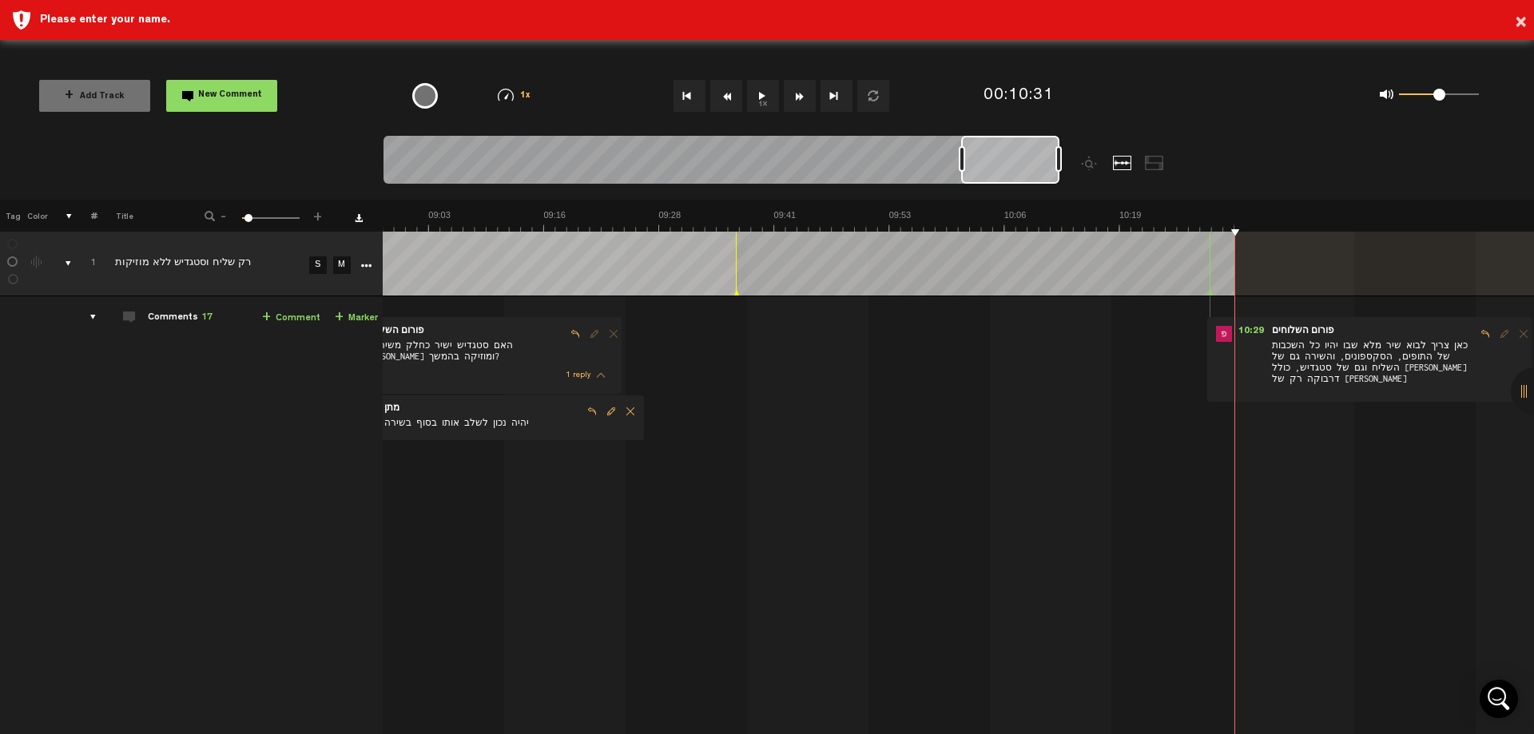
drag, startPoint x: 1009, startPoint y: 167, endPoint x: 1032, endPoint y: 167, distance: 23.2
click at [1032, 167] on div at bounding box center [1010, 160] width 98 height 48
click at [1477, 335] on span "Reply to comment" at bounding box center [1485, 333] width 19 height 11
type textarea "בהחלט, זה יהיה יחד עם השכבה המוזיקלית"
click at [1442, 483] on icon "comment" at bounding box center [1468, 484] width 62 height 16
